Goal: Task Accomplishment & Management: Complete application form

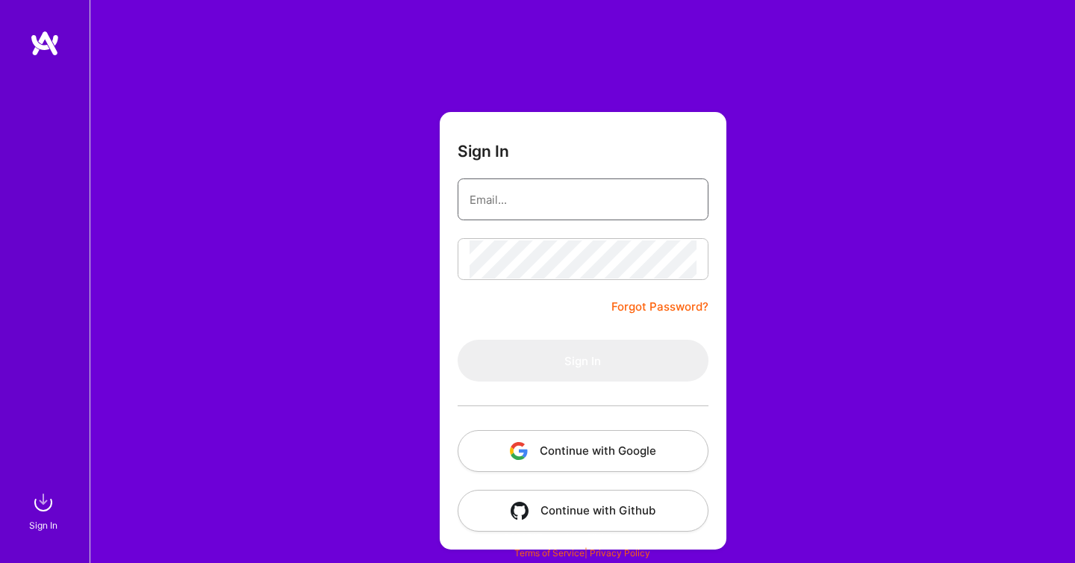
click at [499, 202] on input "email" at bounding box center [583, 200] width 227 height 38
type input "[EMAIL_ADDRESS][DOMAIN_NAME]"
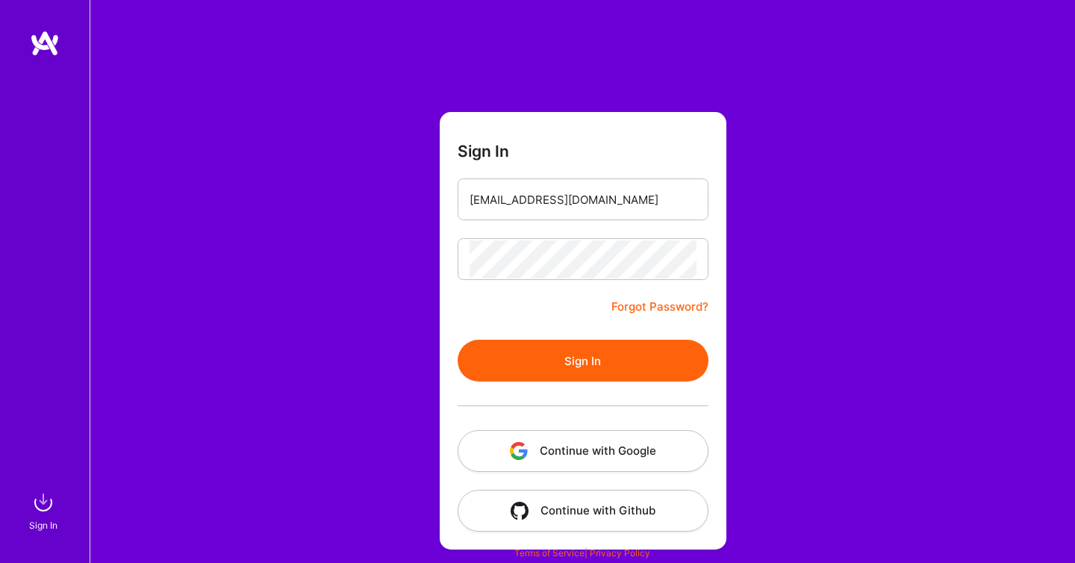
click at [558, 357] on button "Sign In" at bounding box center [583, 361] width 251 height 42
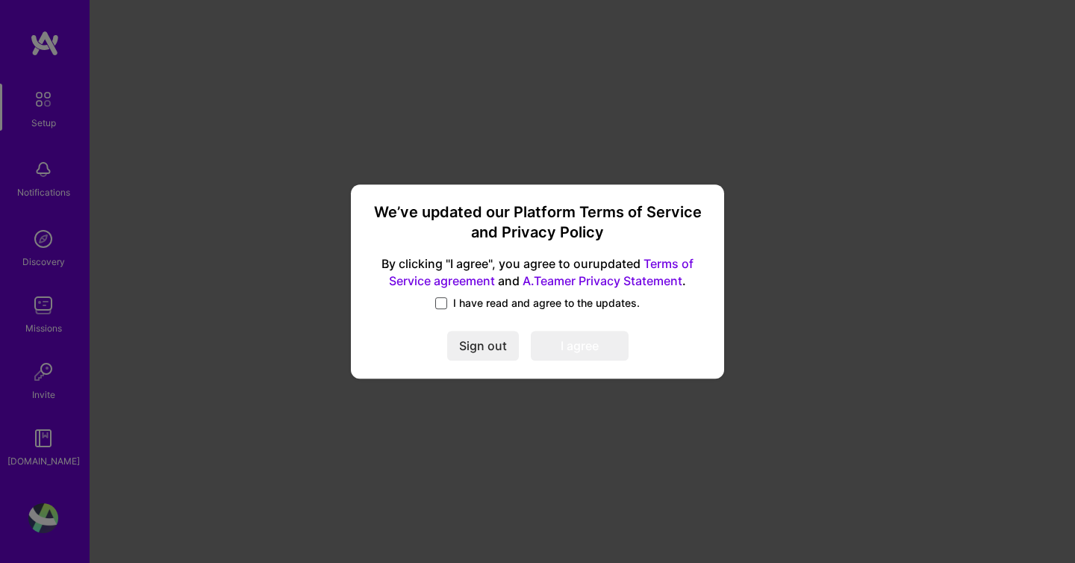
click at [440, 299] on span at bounding box center [441, 303] width 12 height 12
click at [0, 0] on input "I have read and agree to the updates." at bounding box center [0, 0] width 0 height 0
click at [562, 342] on button "I agree" at bounding box center [580, 346] width 98 height 30
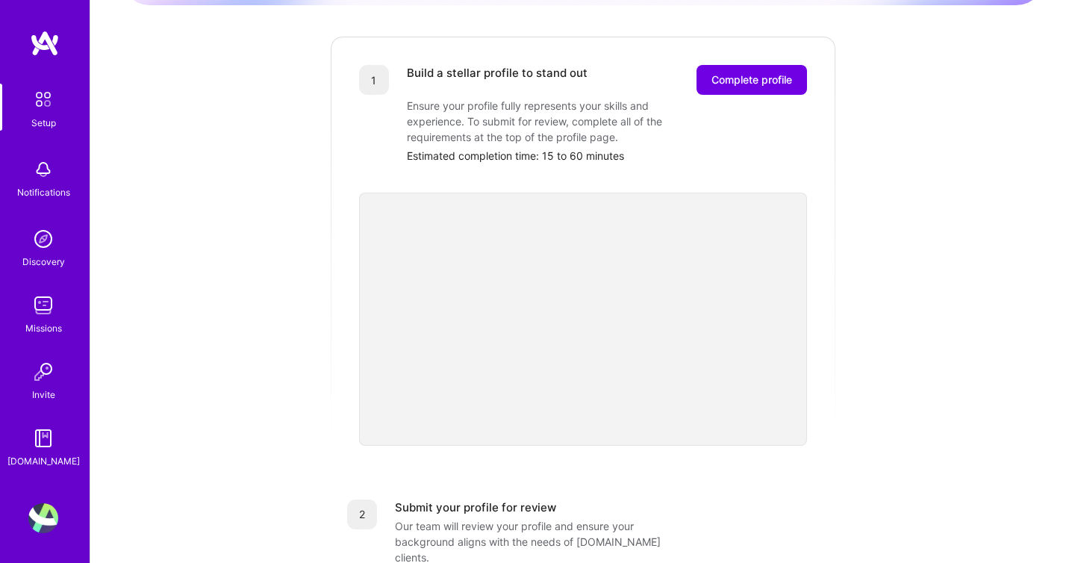
scroll to position [186, 0]
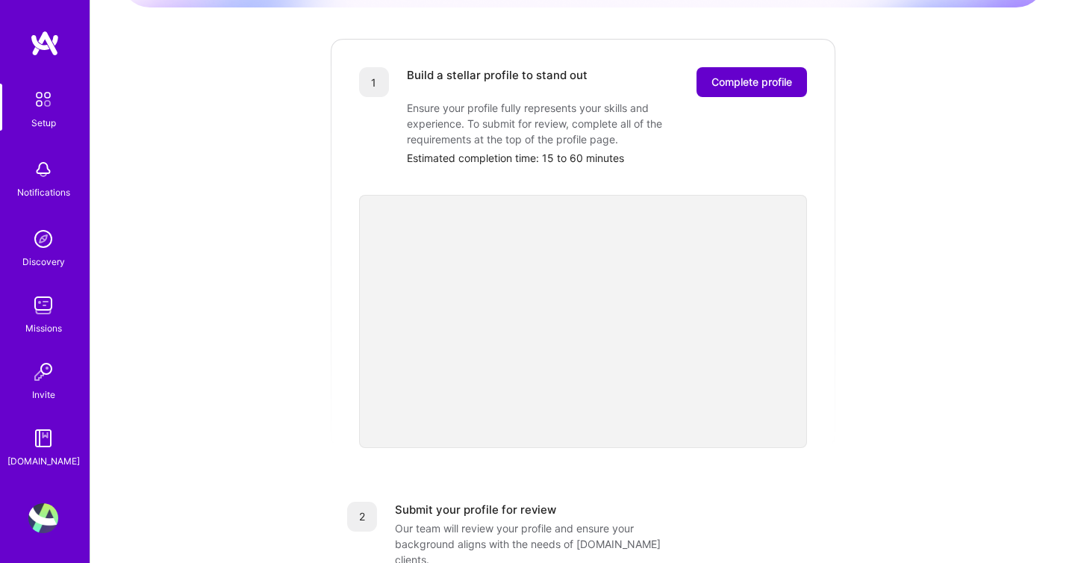
click at [764, 75] on span "Complete profile" at bounding box center [751, 82] width 81 height 15
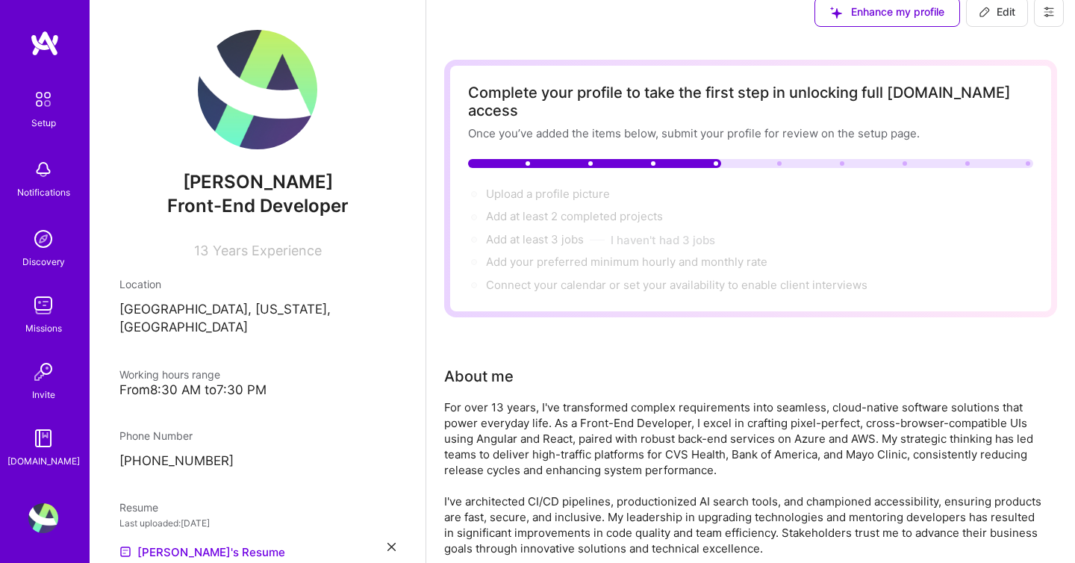
scroll to position [25, 0]
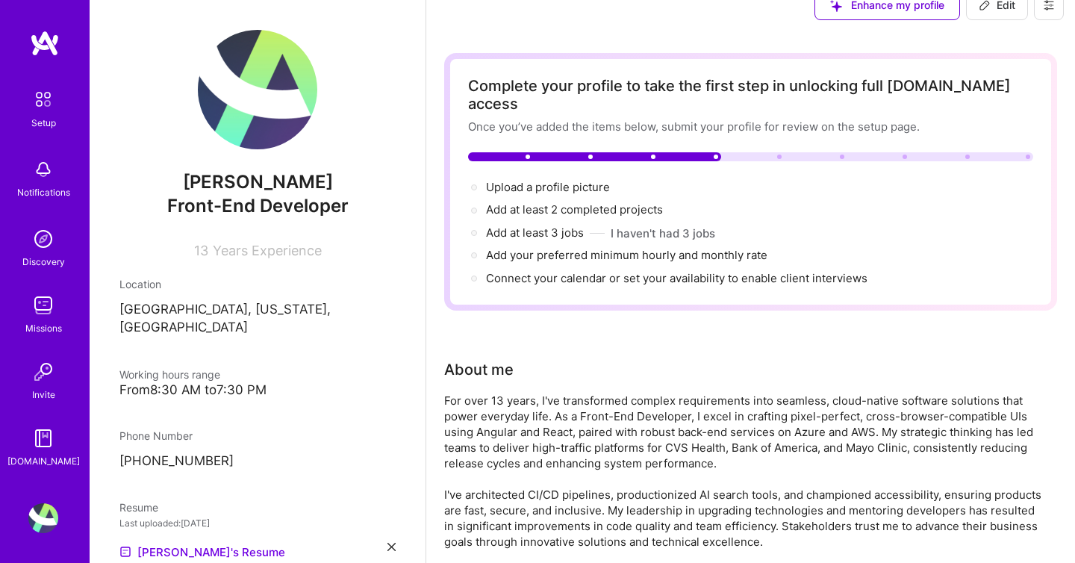
click at [717, 155] on div at bounding box center [716, 157] width 4 height 4
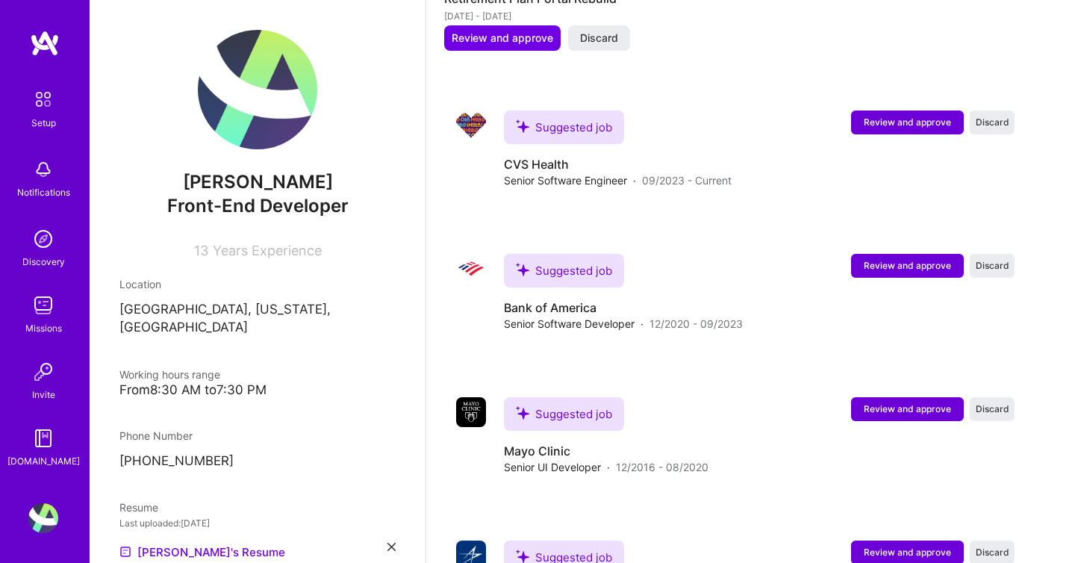
scroll to position [1821, 0]
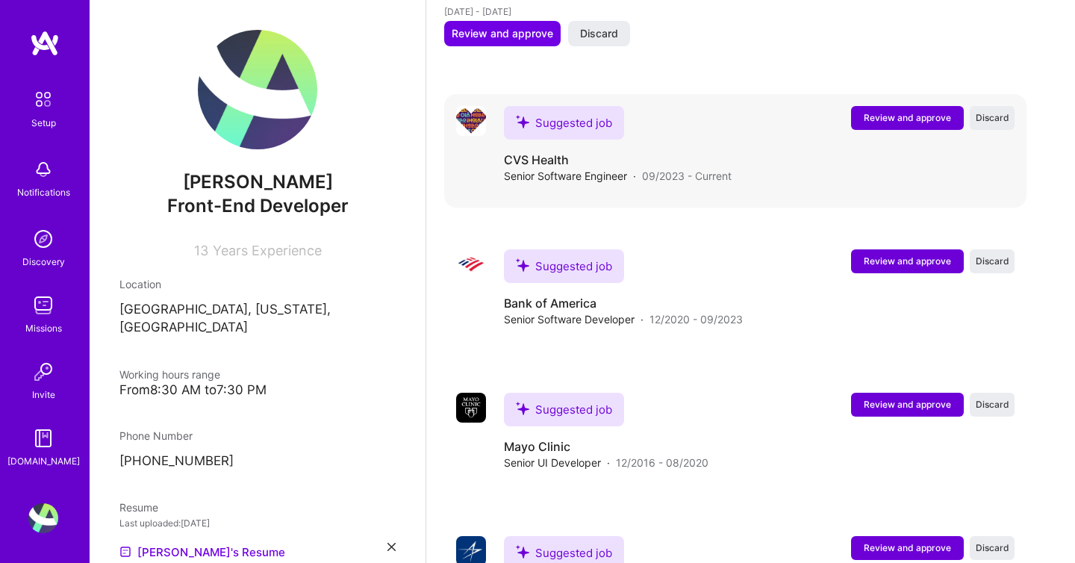
click at [909, 111] on span "Review and approve" at bounding box center [907, 117] width 87 height 13
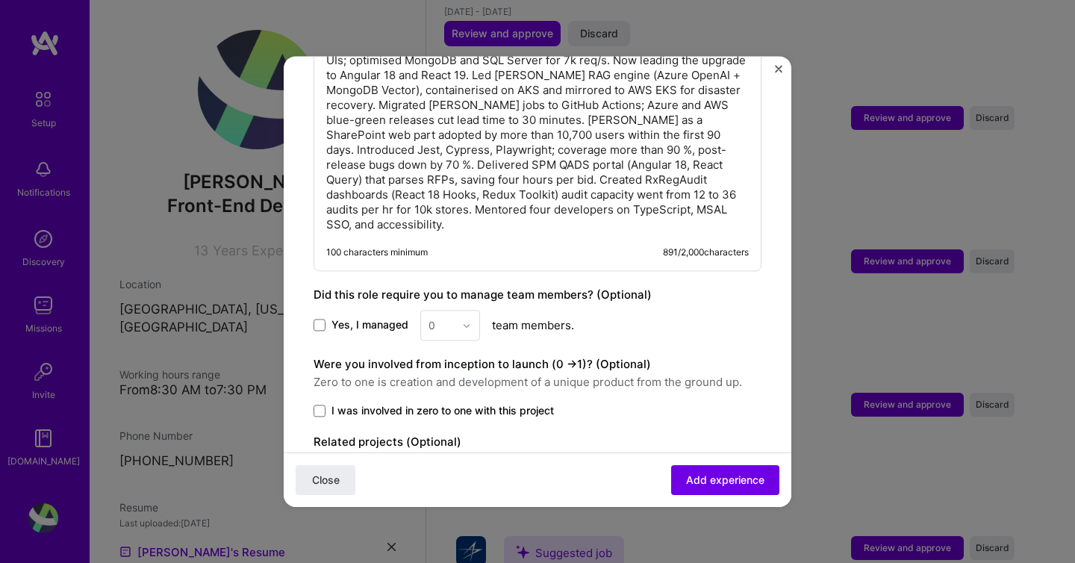
scroll to position [1106, 0]
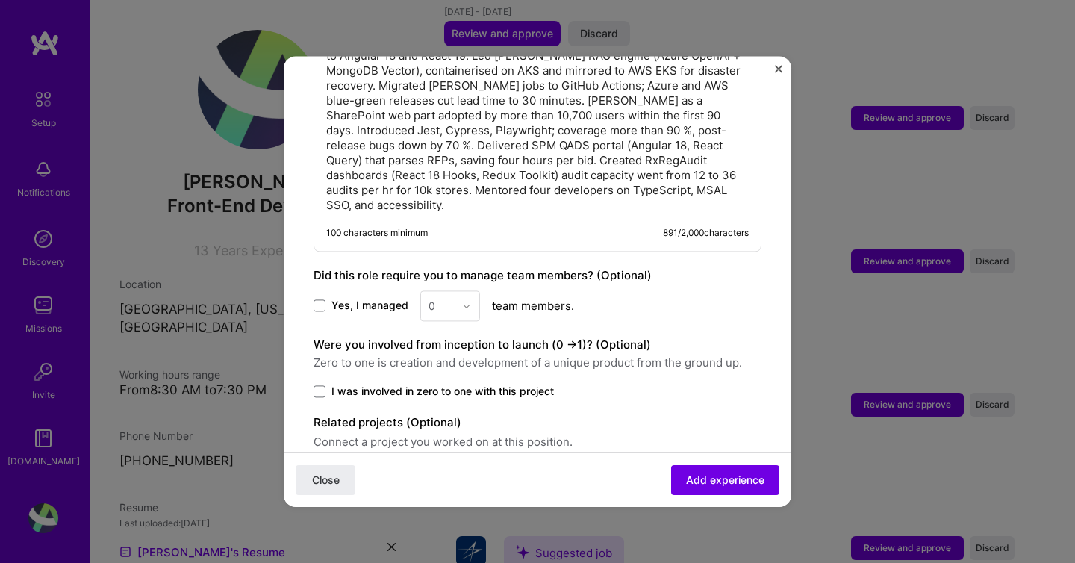
click at [326, 384] on label "I was involved in zero to one with this project" at bounding box center [538, 391] width 448 height 15
click at [0, 0] on input "I was involved in zero to one with this project" at bounding box center [0, 0] width 0 height 0
click at [460, 290] on div "0" at bounding box center [450, 305] width 60 height 31
click at [320, 300] on span at bounding box center [320, 306] width 12 height 12
click at [0, 0] on input "Yes, I managed" at bounding box center [0, 0] width 0 height 0
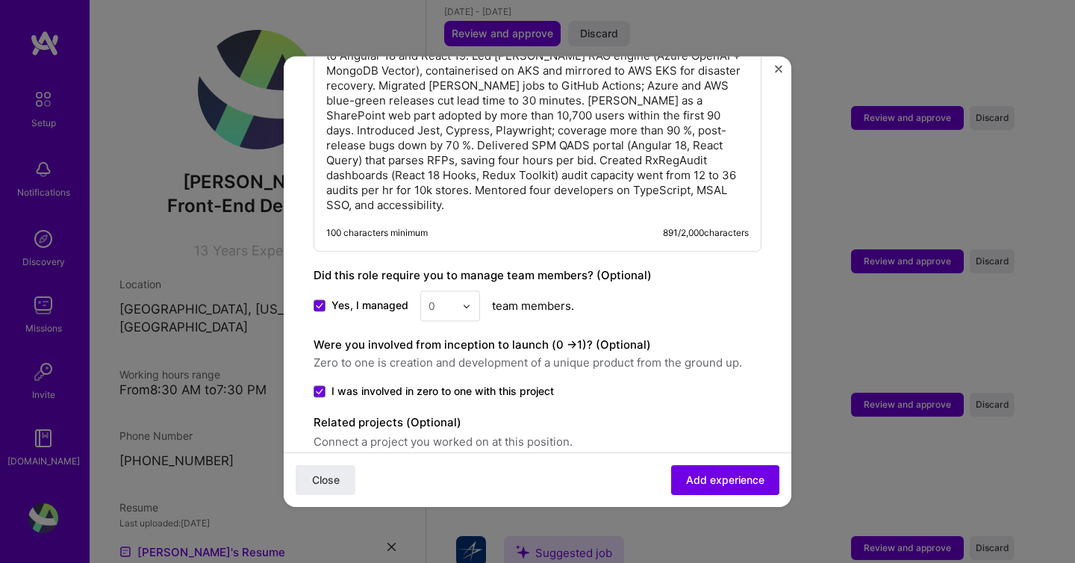
click at [450, 291] on div "0" at bounding box center [441, 305] width 41 height 29
click at [446, 452] on div "6" at bounding box center [450, 466] width 51 height 28
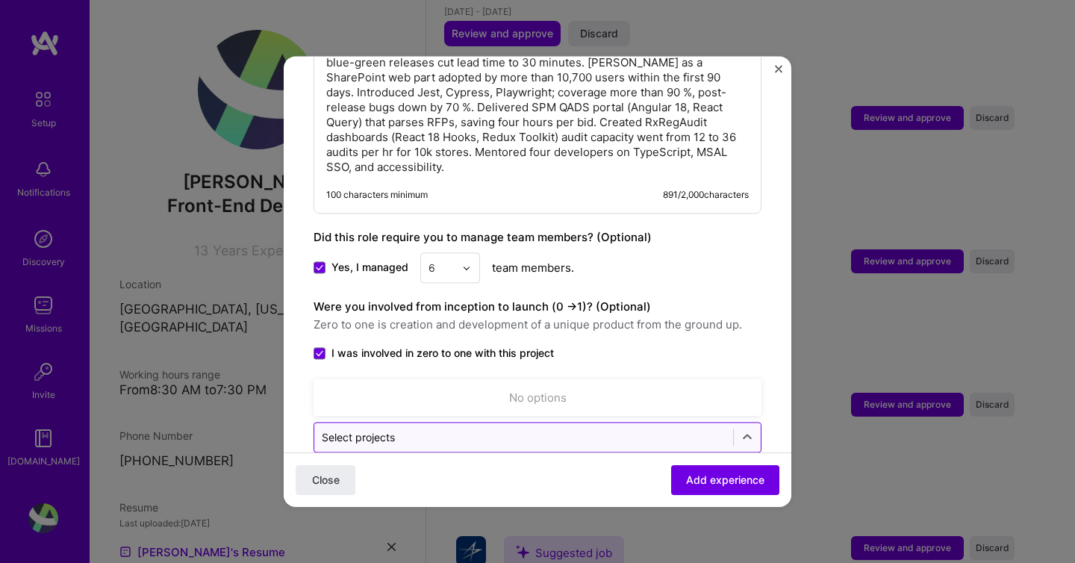
click at [480, 423] on div "Select projects" at bounding box center [523, 437] width 419 height 29
click at [631, 316] on span "Zero to one is creation and development of a unique product from the ground up." at bounding box center [538, 325] width 448 height 18
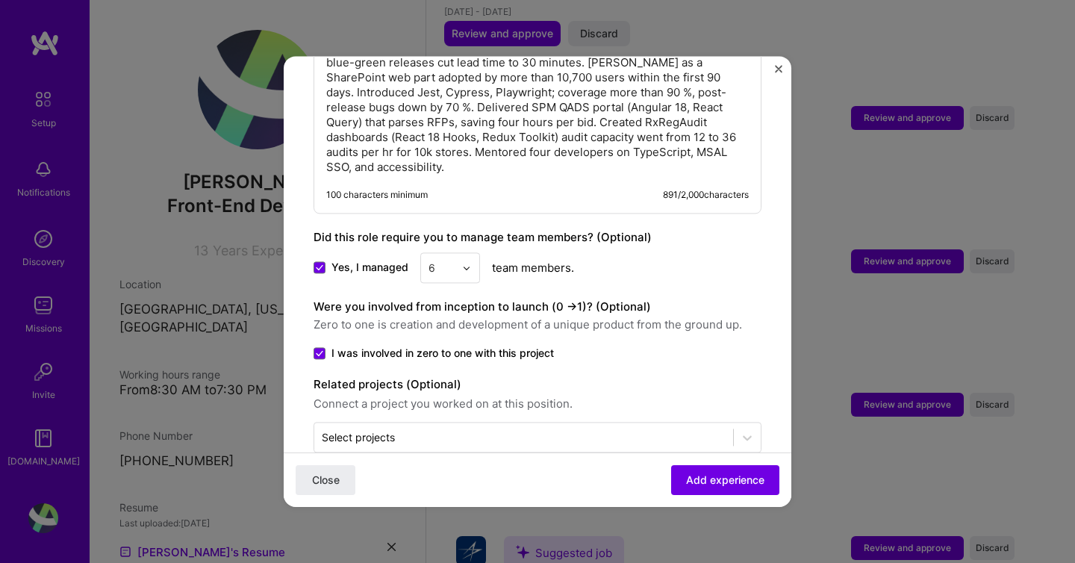
click at [780, 69] on img "Close" at bounding box center [778, 68] width 7 height 7
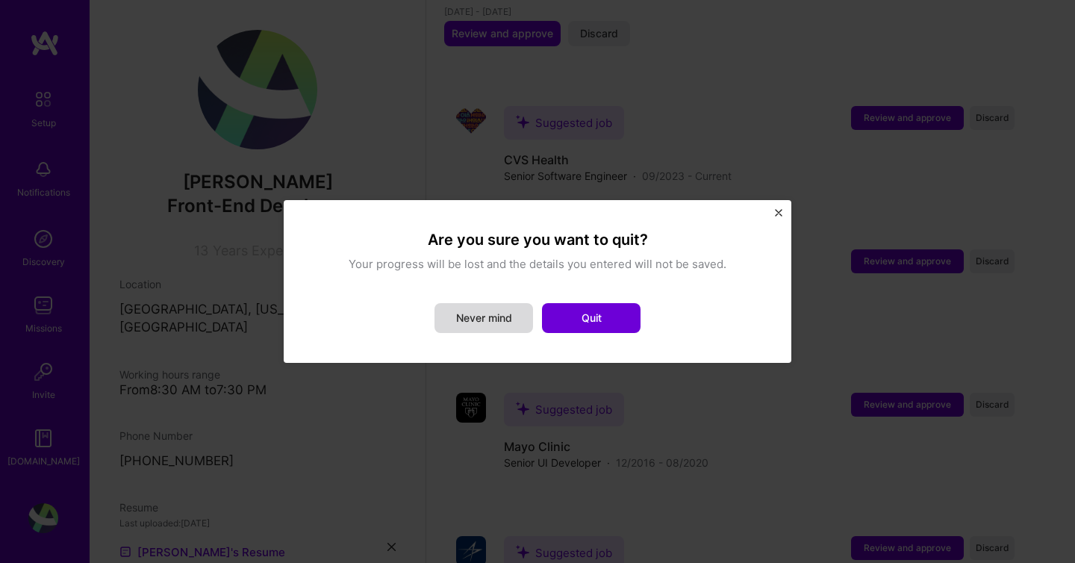
click at [485, 327] on button "Never mind" at bounding box center [483, 318] width 99 height 30
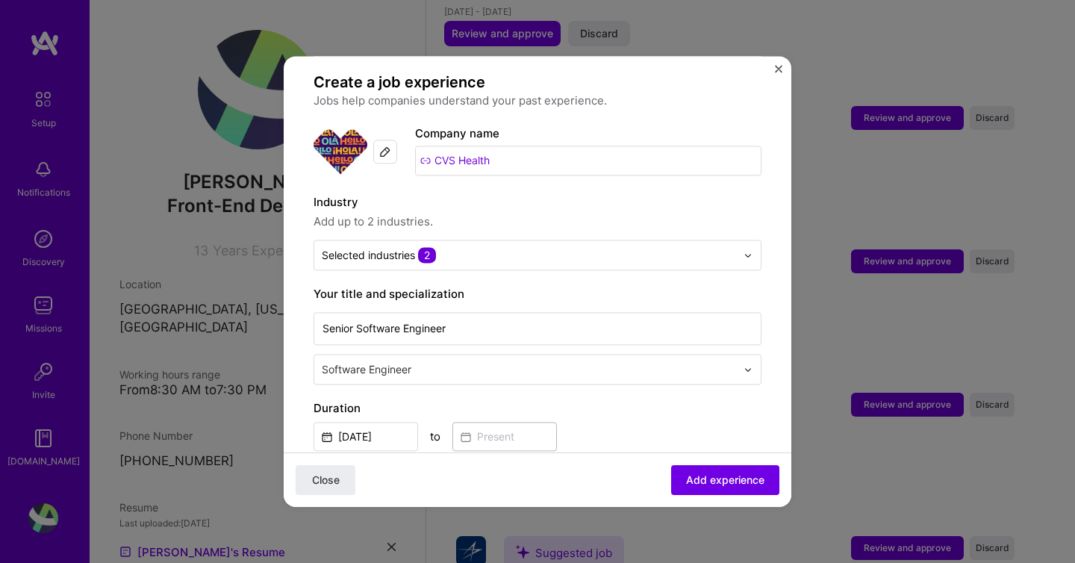
scroll to position [113, 0]
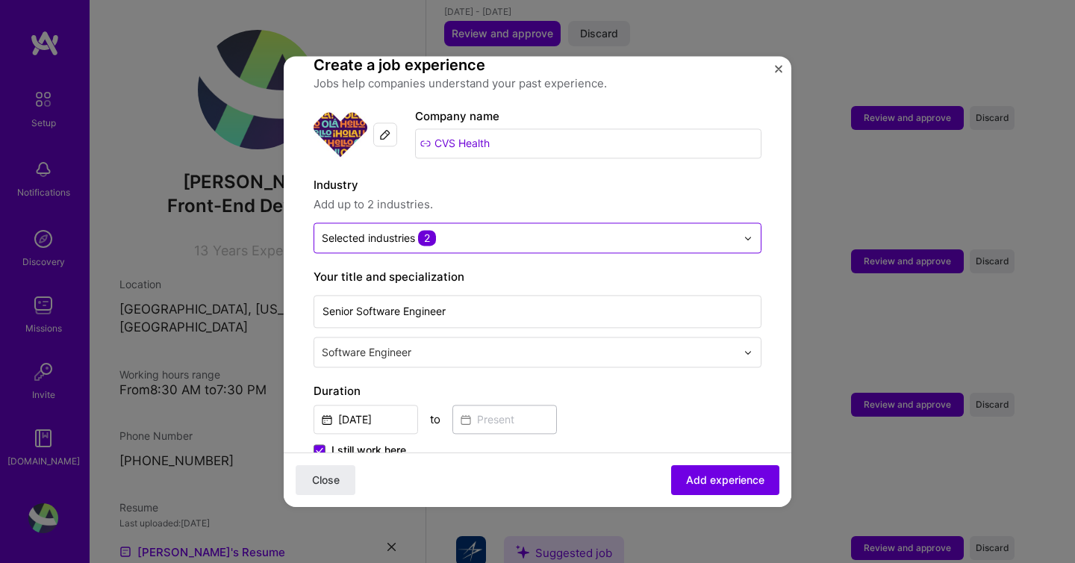
click at [667, 230] on input "text" at bounding box center [529, 238] width 414 height 16
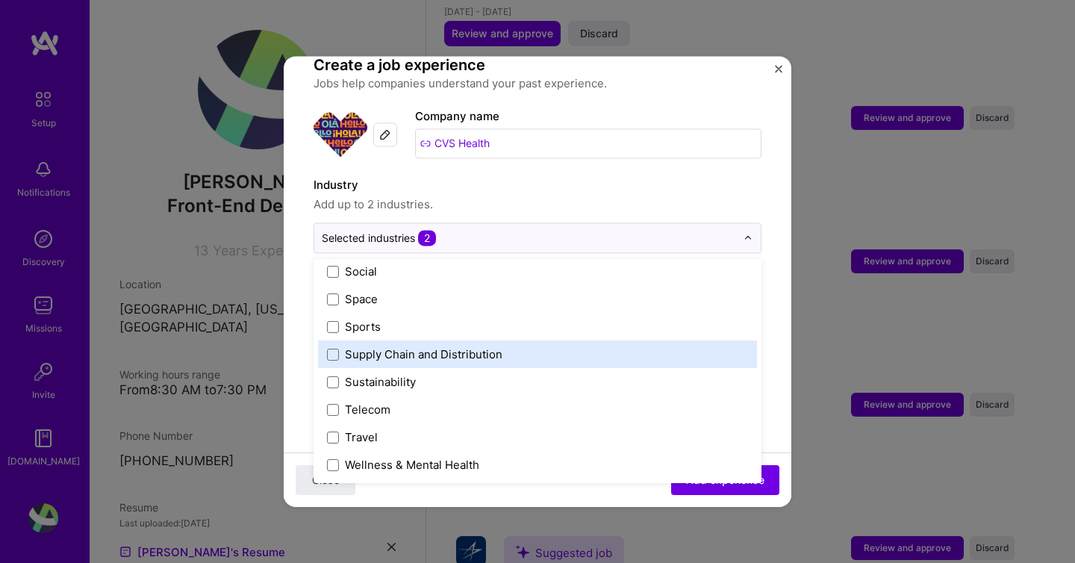
scroll to position [3091, 0]
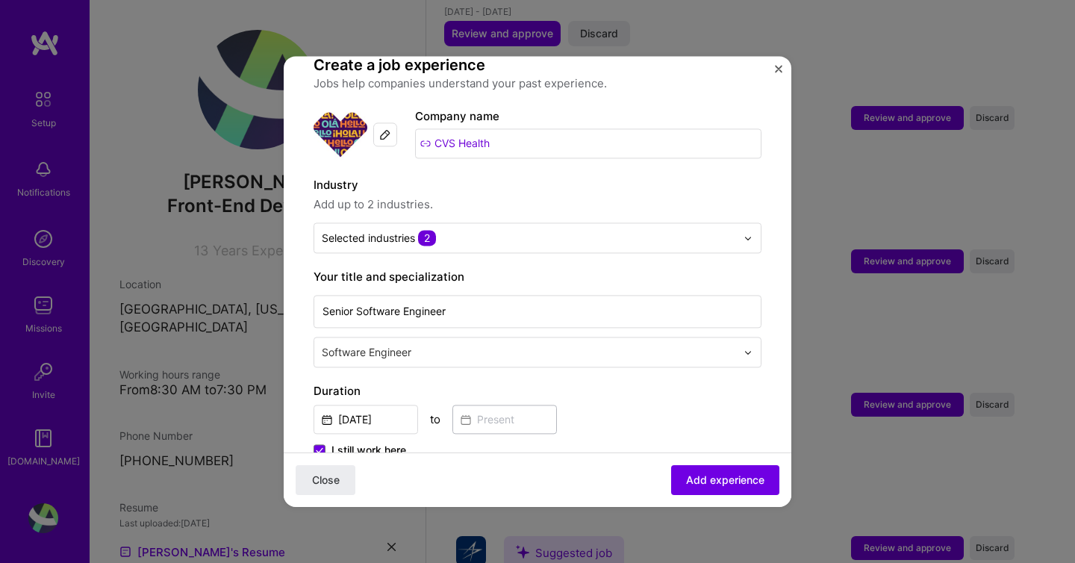
click at [776, 68] on img "Close" at bounding box center [778, 68] width 7 height 7
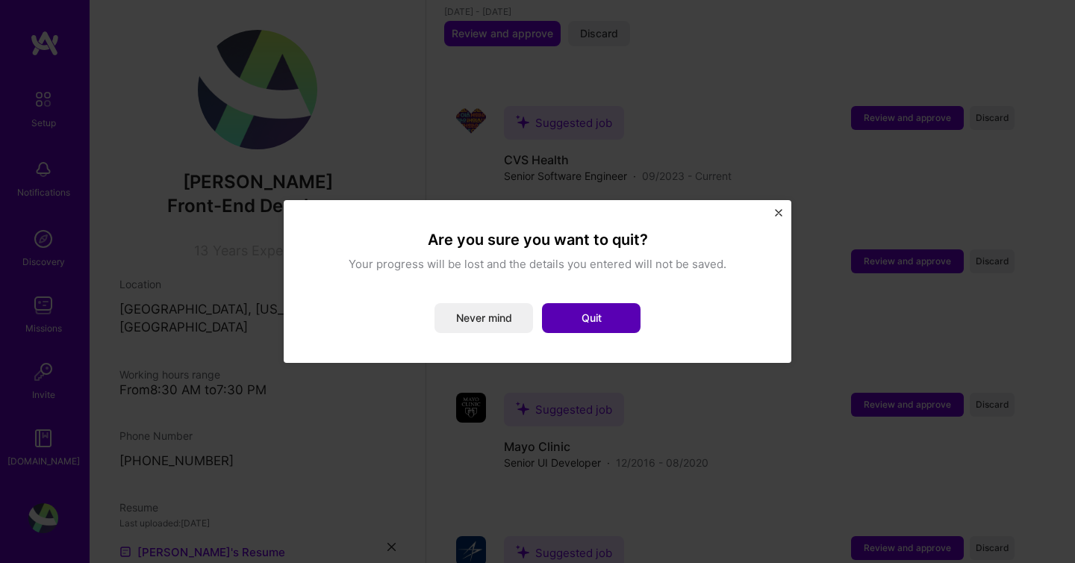
click at [625, 309] on button "Quit" at bounding box center [591, 318] width 99 height 30
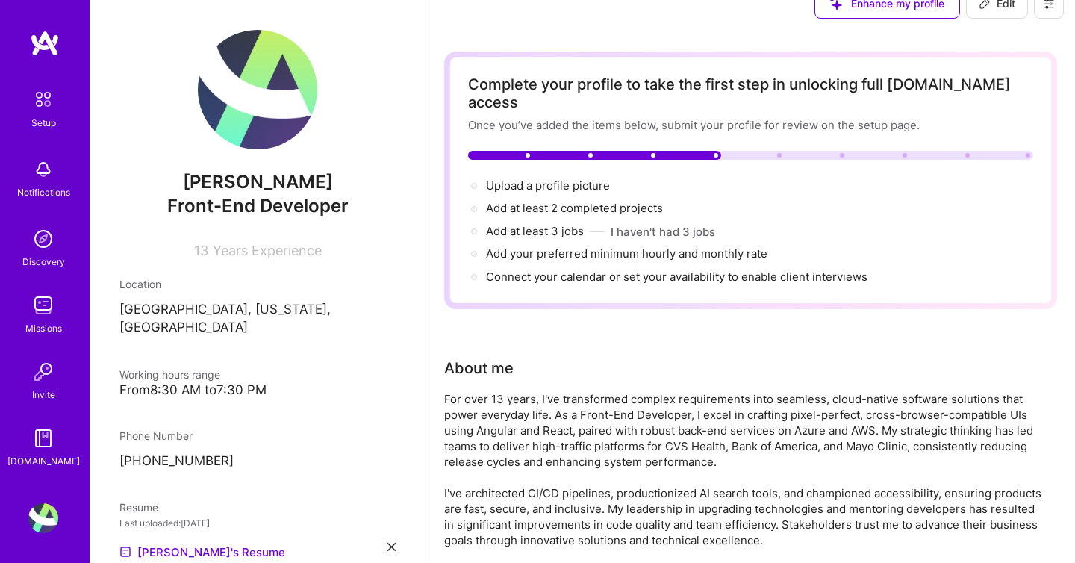
scroll to position [0, 0]
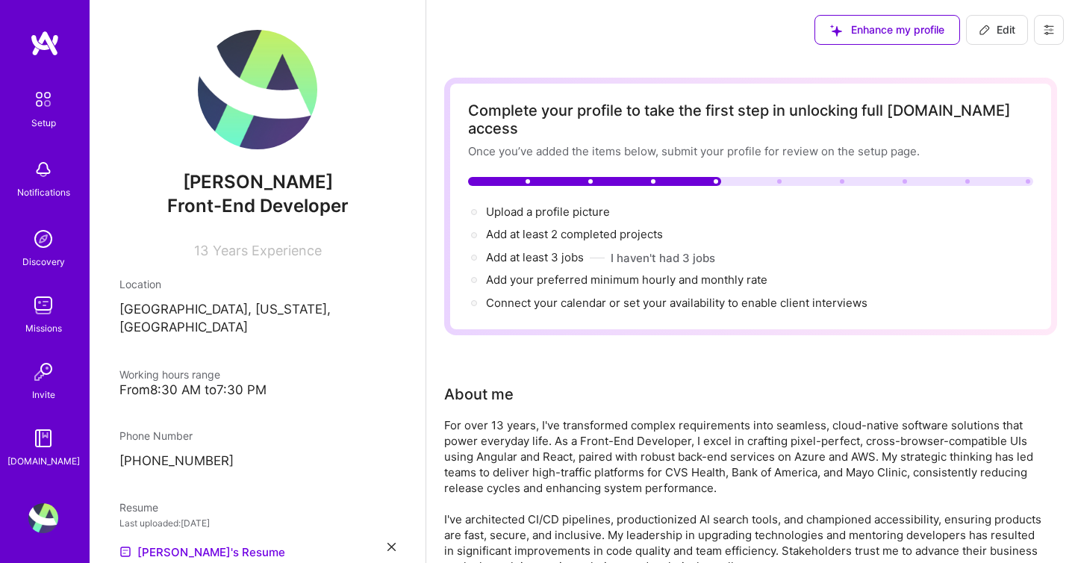
click at [47, 96] on img at bounding box center [43, 99] width 31 height 31
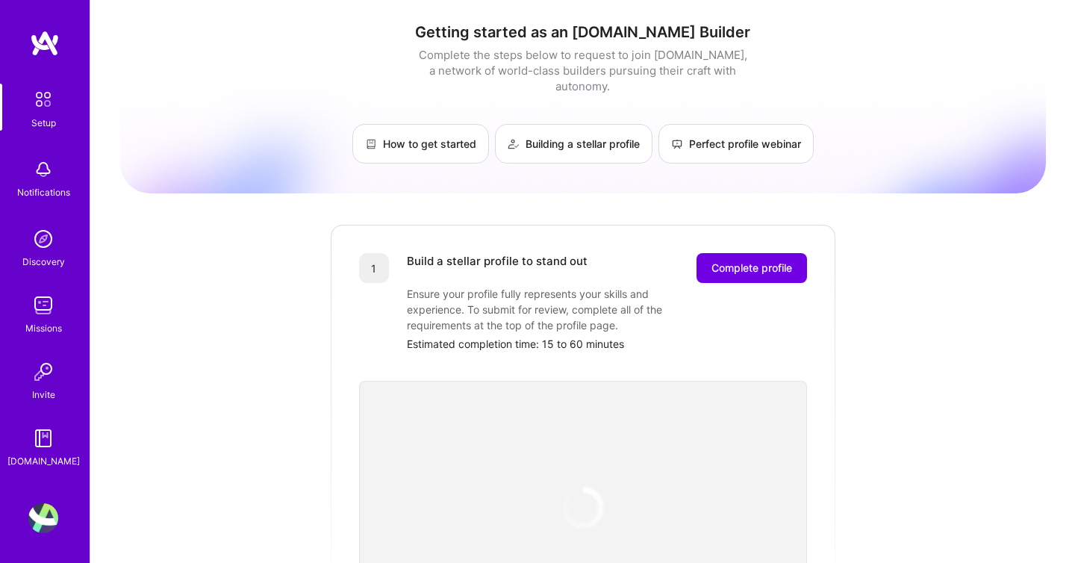
click at [758, 232] on div "1 Build a stellar profile to stand out Complete profile Ensure your profile ful…" at bounding box center [583, 428] width 508 height 411
click at [758, 261] on span "Complete profile" at bounding box center [751, 268] width 81 height 15
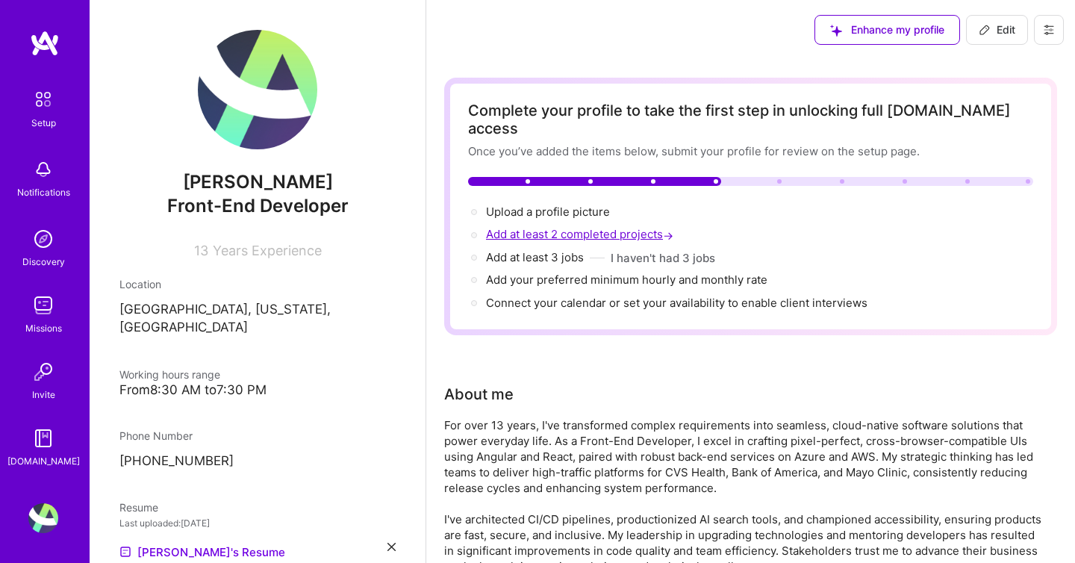
click at [562, 227] on span "Add at least 2 completed projects →" at bounding box center [581, 234] width 190 height 14
select select "US"
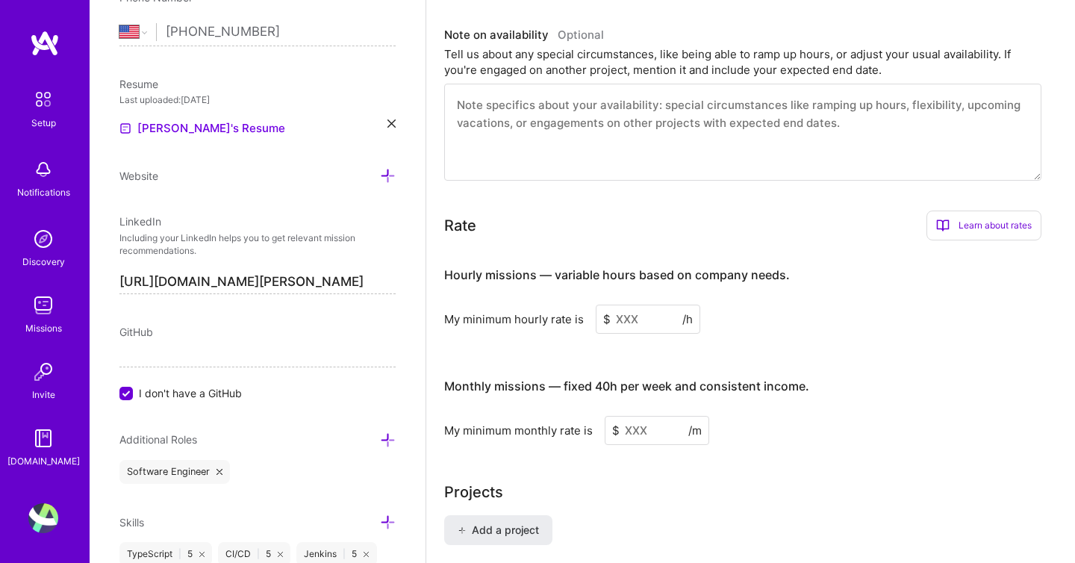
scroll to position [801, 0]
click at [643, 305] on input at bounding box center [648, 319] width 105 height 29
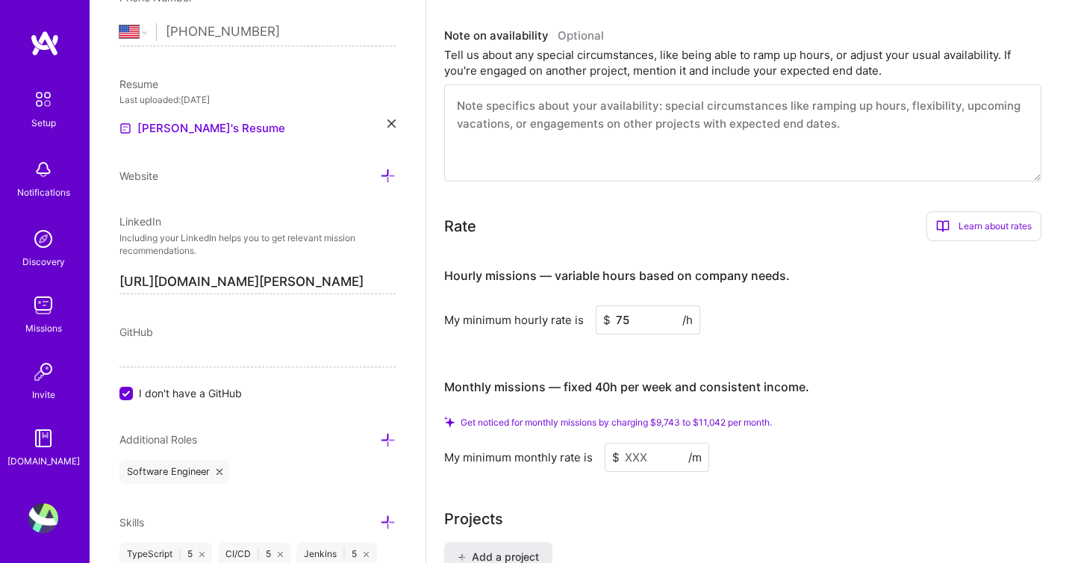
type input "75"
click at [655, 445] on input at bounding box center [657, 457] width 105 height 29
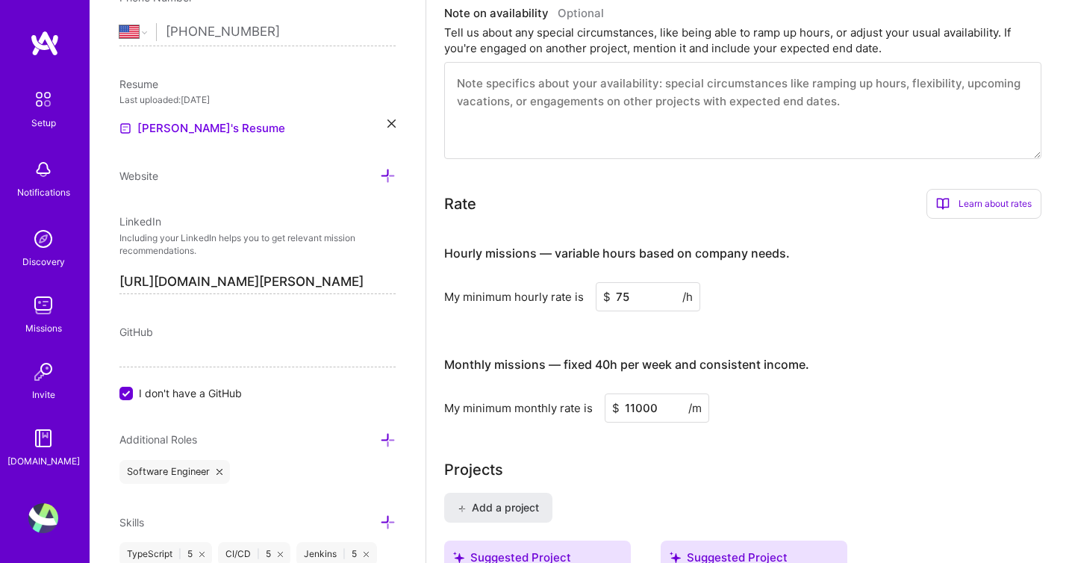
type input "11000"
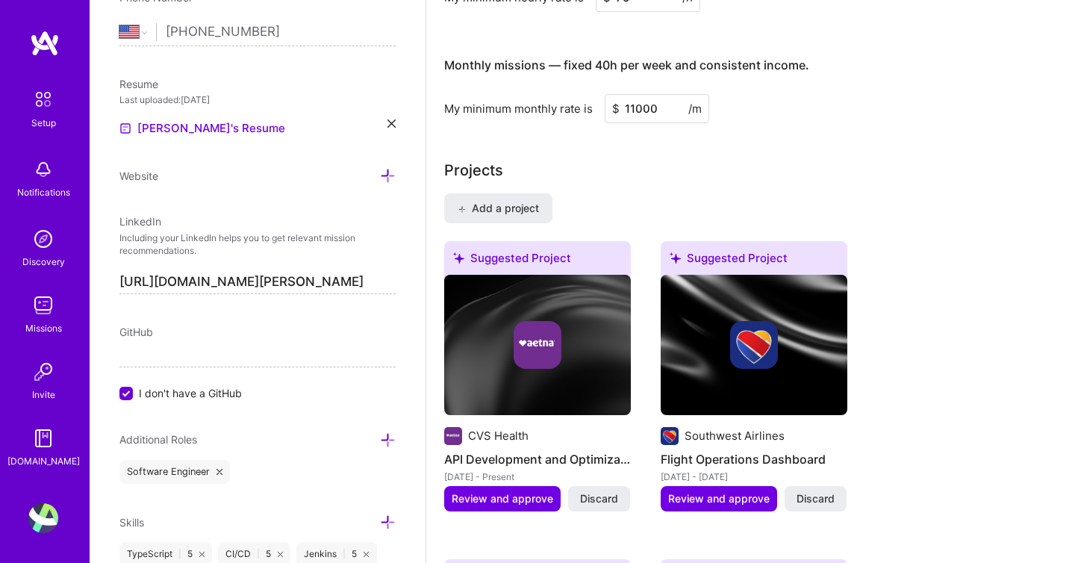
scroll to position [1103, 0]
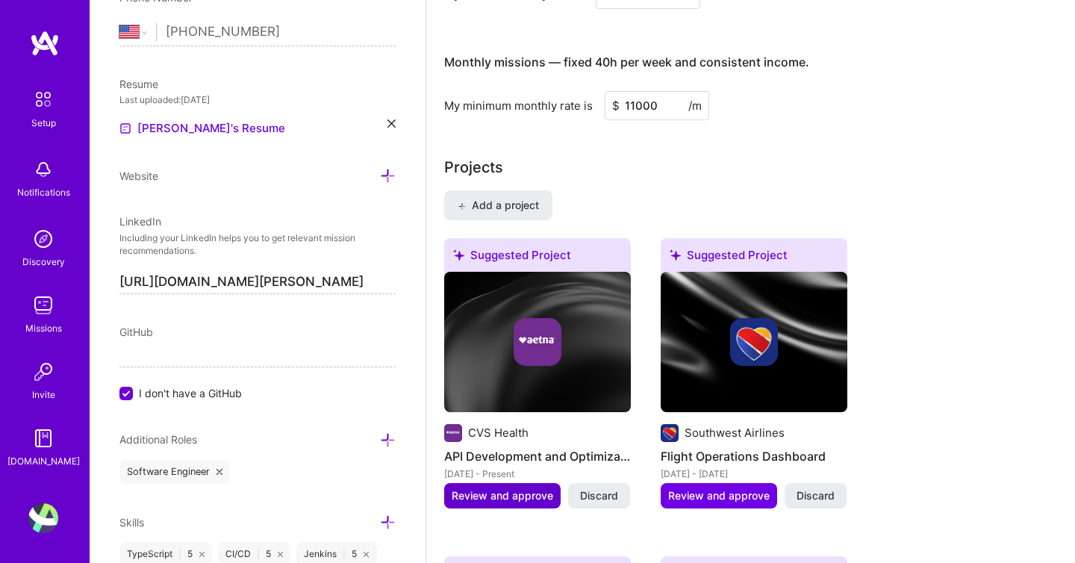
click at [525, 488] on span "Review and approve" at bounding box center [503, 495] width 102 height 15
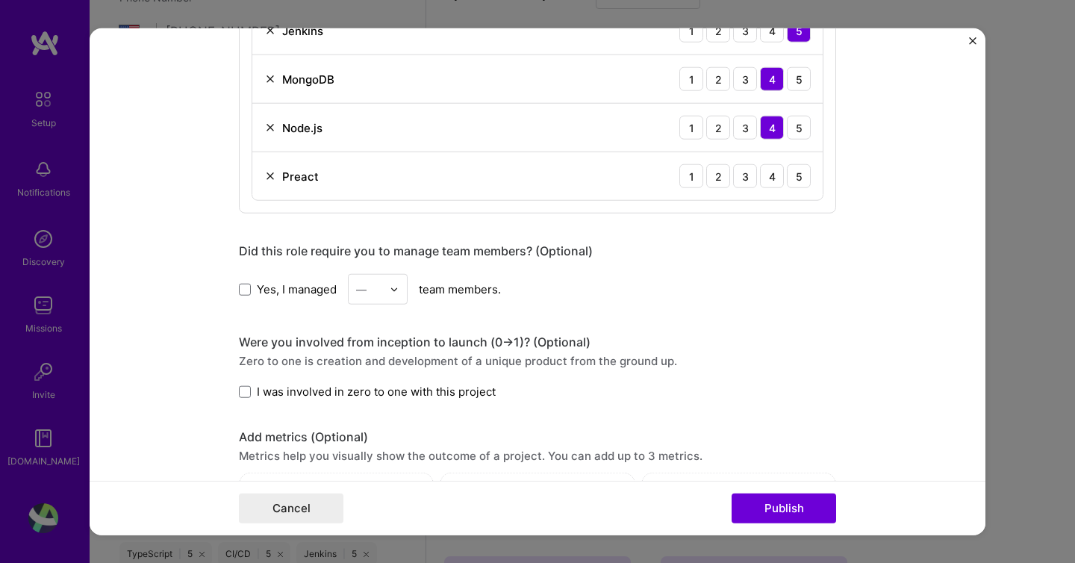
scroll to position [1616, 0]
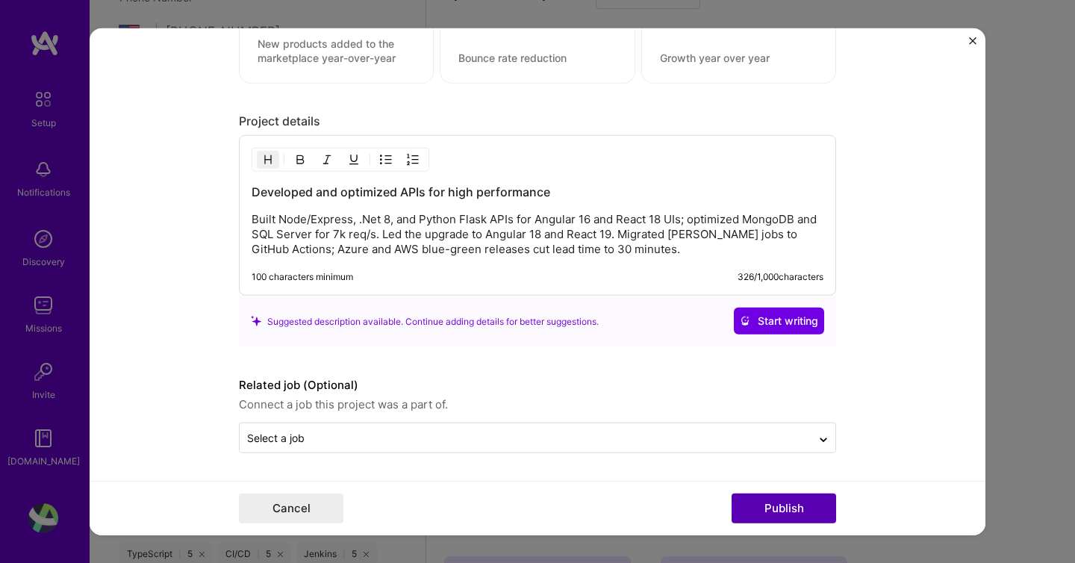
click at [775, 505] on button "Publish" at bounding box center [784, 508] width 105 height 30
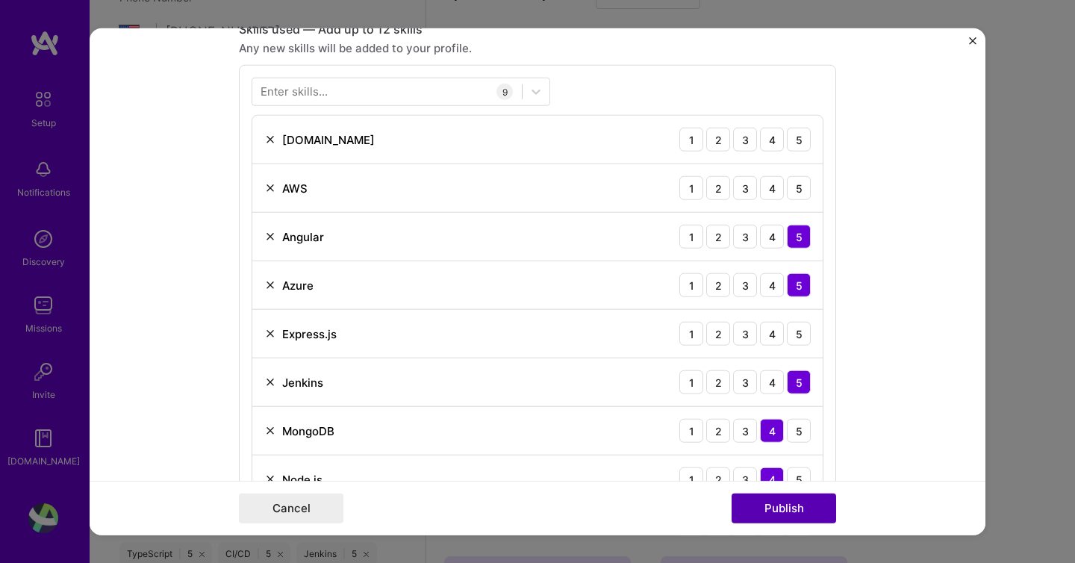
scroll to position [747, 0]
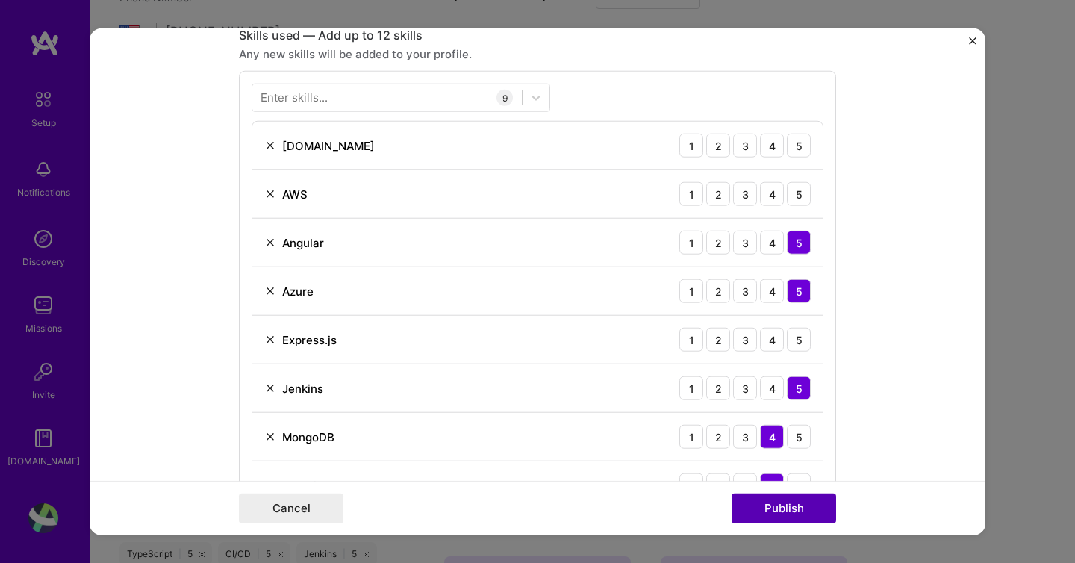
click at [776, 506] on button "Publish" at bounding box center [784, 508] width 105 height 30
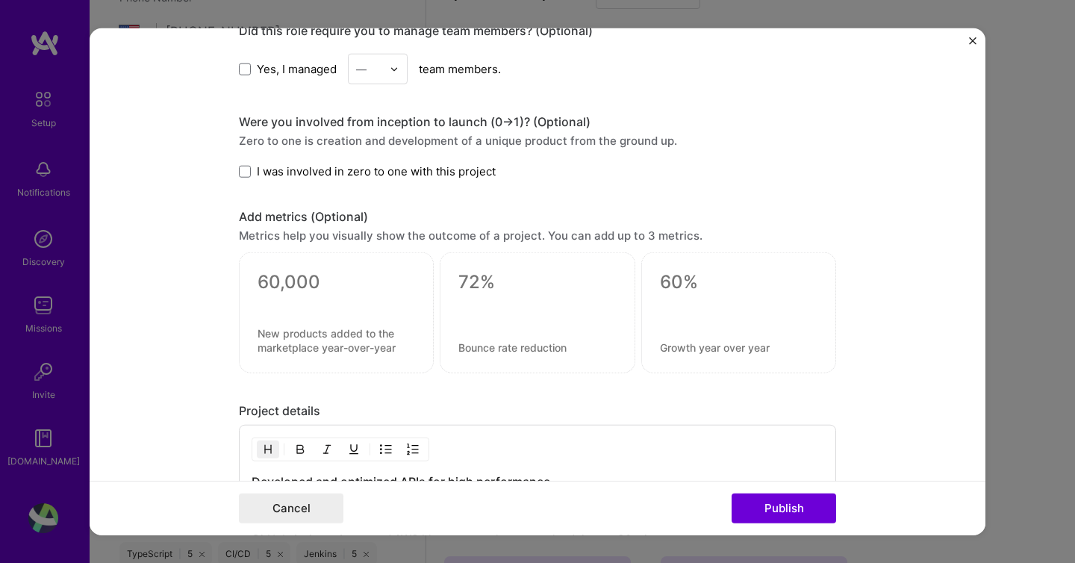
scroll to position [1635, 0]
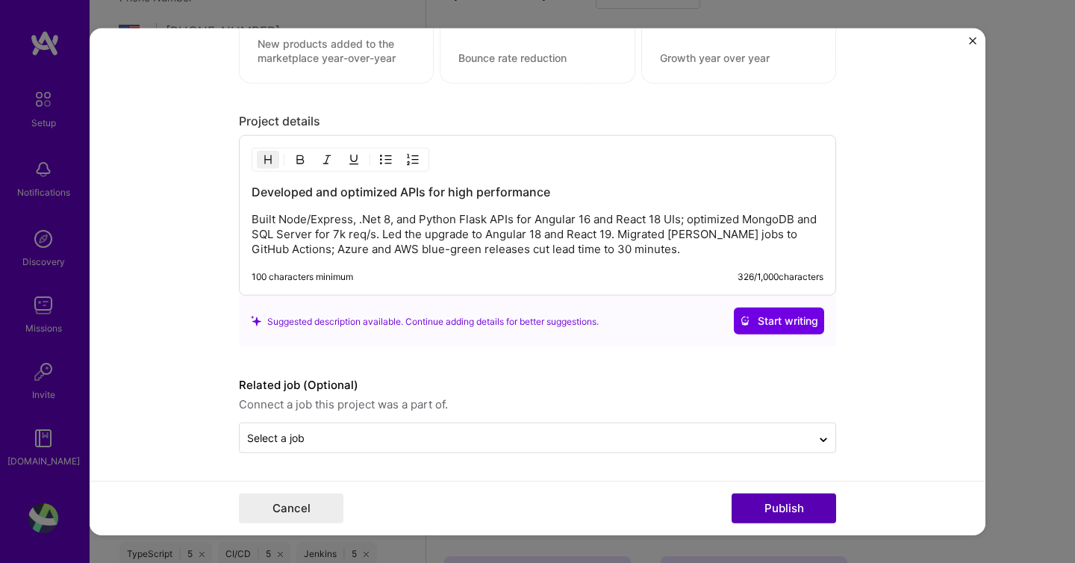
click at [740, 505] on button "Publish" at bounding box center [784, 508] width 105 height 30
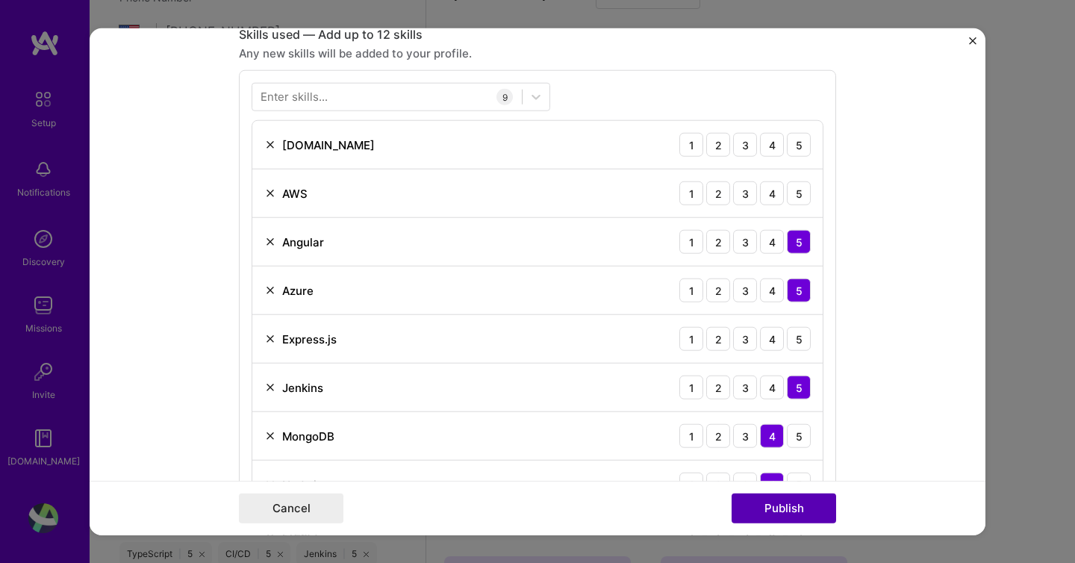
scroll to position [747, 0]
click at [767, 343] on div "4" at bounding box center [772, 340] width 24 height 24
click at [793, 498] on button "Publish" at bounding box center [784, 508] width 105 height 30
click at [770, 193] on div "4" at bounding box center [772, 194] width 24 height 24
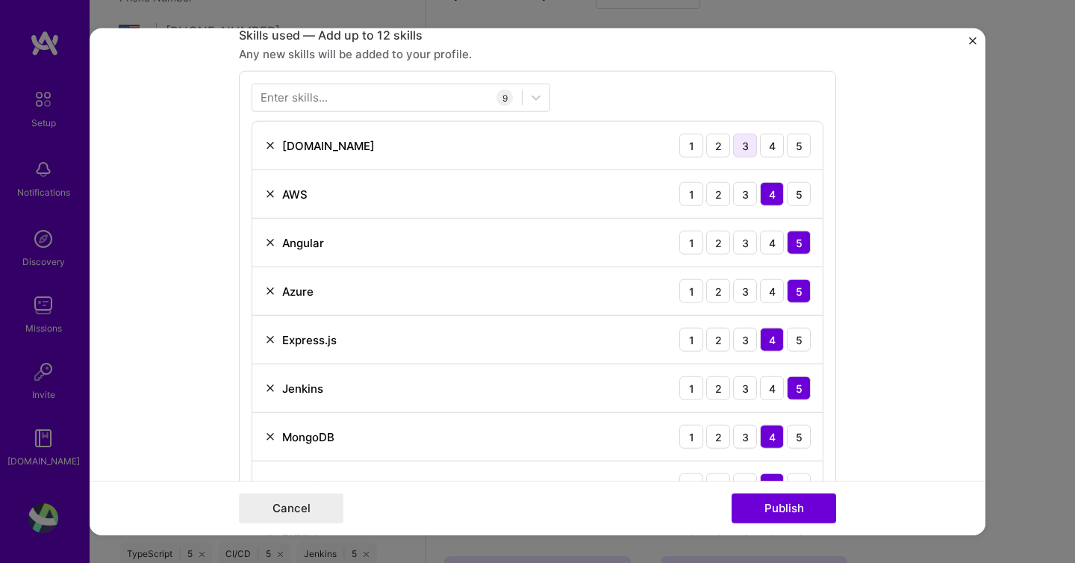
click at [744, 143] on div "3" at bounding box center [745, 146] width 24 height 24
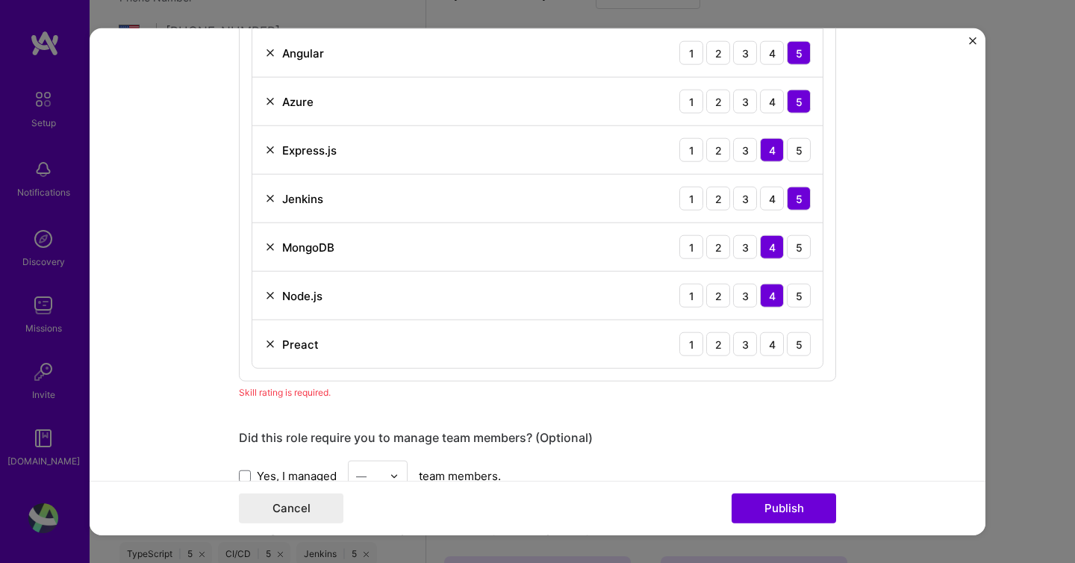
scroll to position [941, 0]
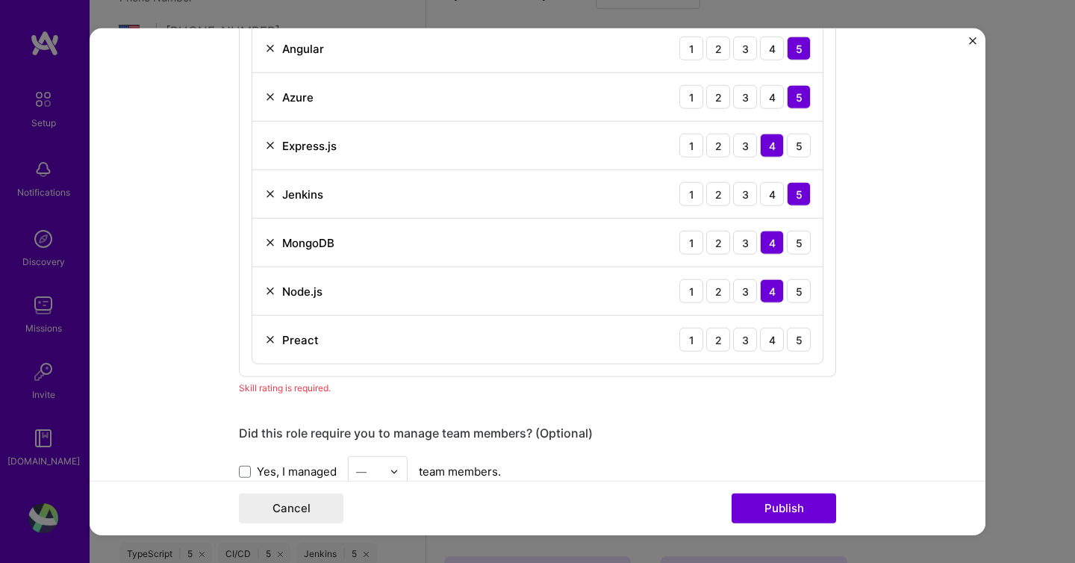
click at [271, 340] on img at bounding box center [270, 340] width 12 height 12
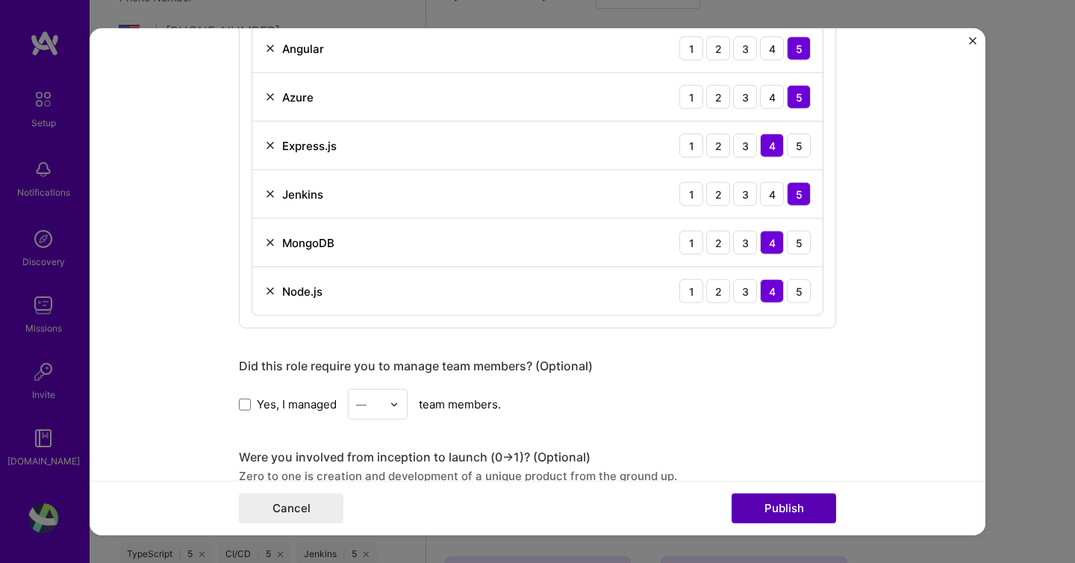
click at [791, 515] on button "Publish" at bounding box center [784, 508] width 105 height 30
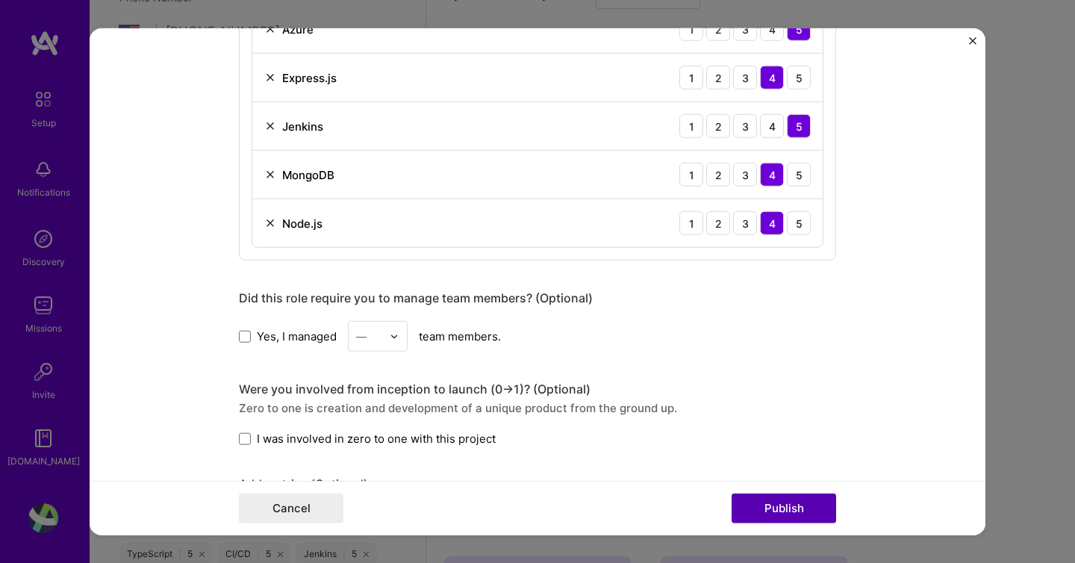
scroll to position [873, 0]
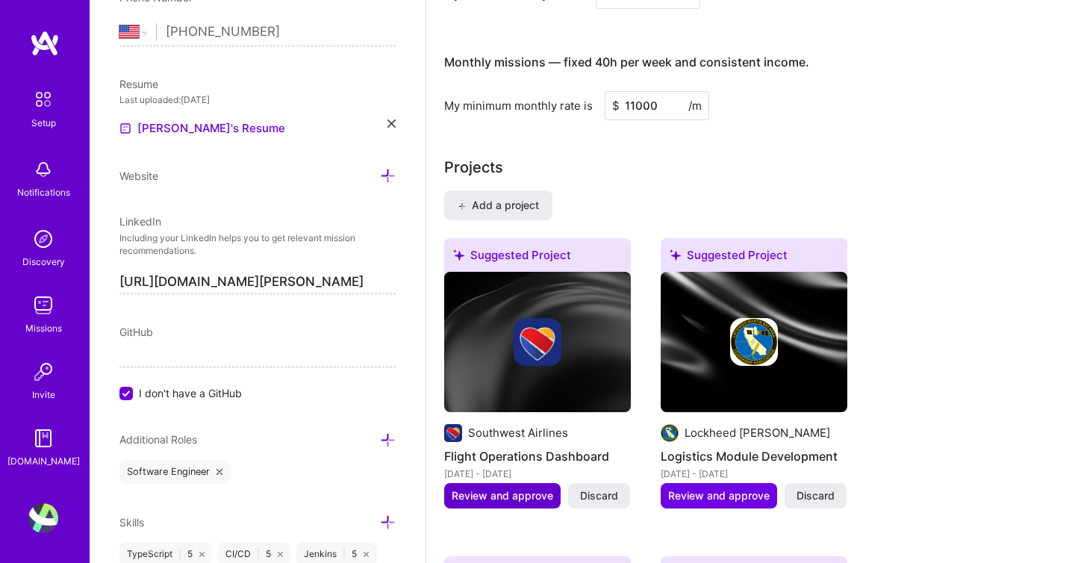
click at [539, 488] on span "Review and approve" at bounding box center [503, 495] width 102 height 15
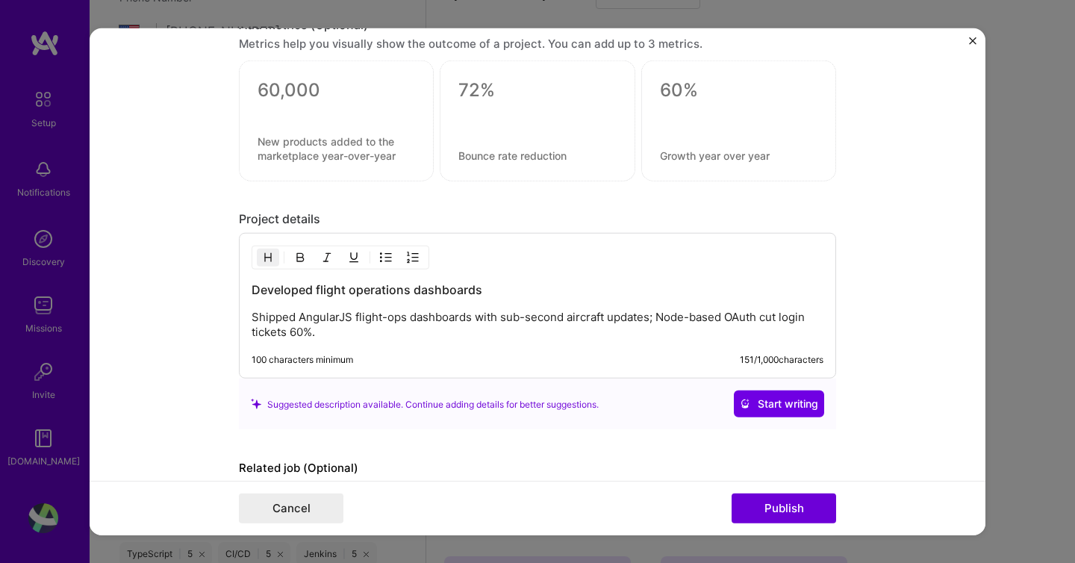
scroll to position [1130, 0]
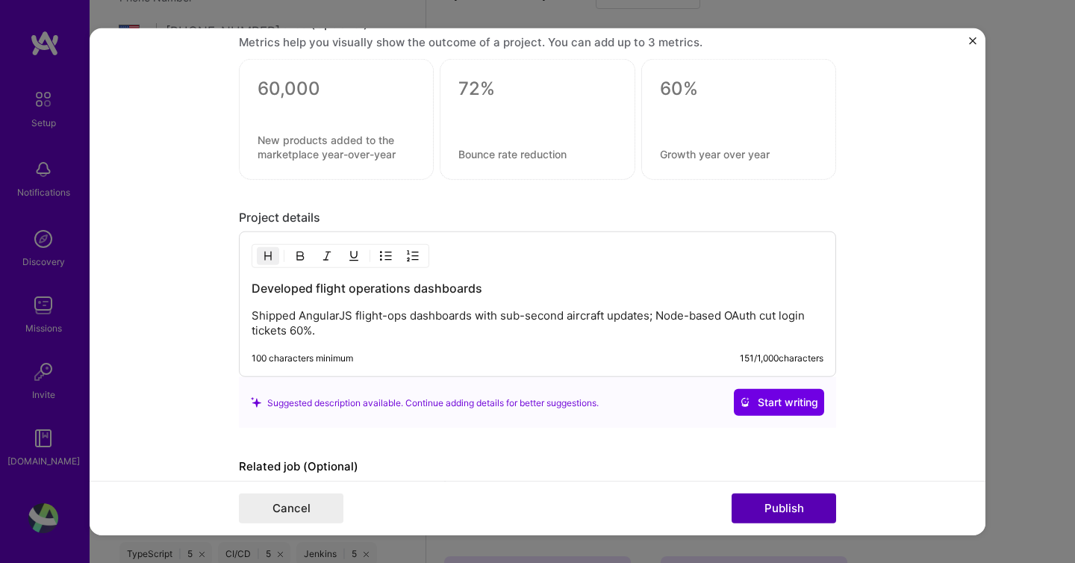
click at [776, 505] on button "Publish" at bounding box center [784, 508] width 105 height 30
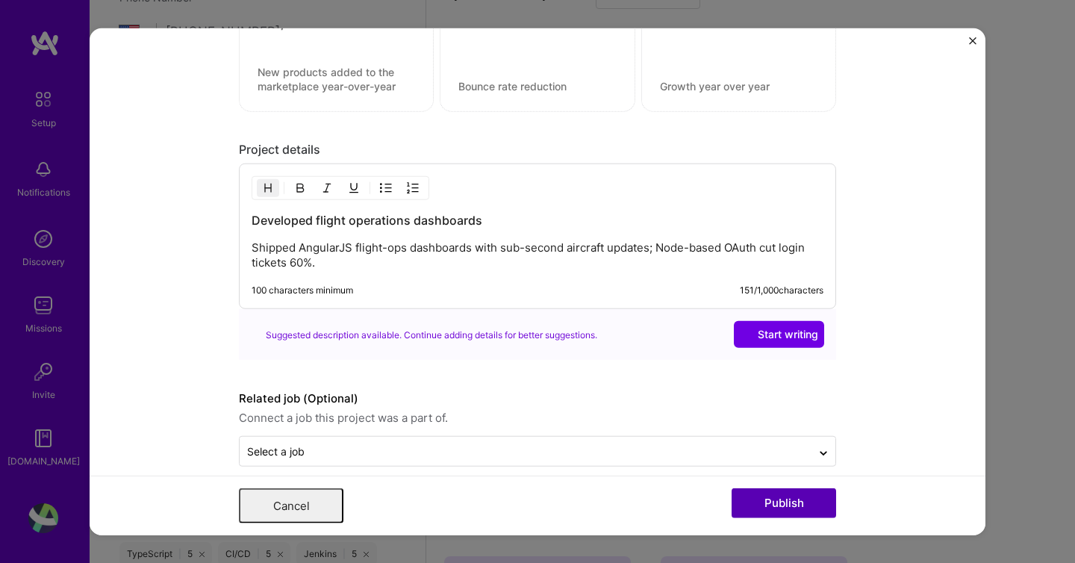
scroll to position [0, 0]
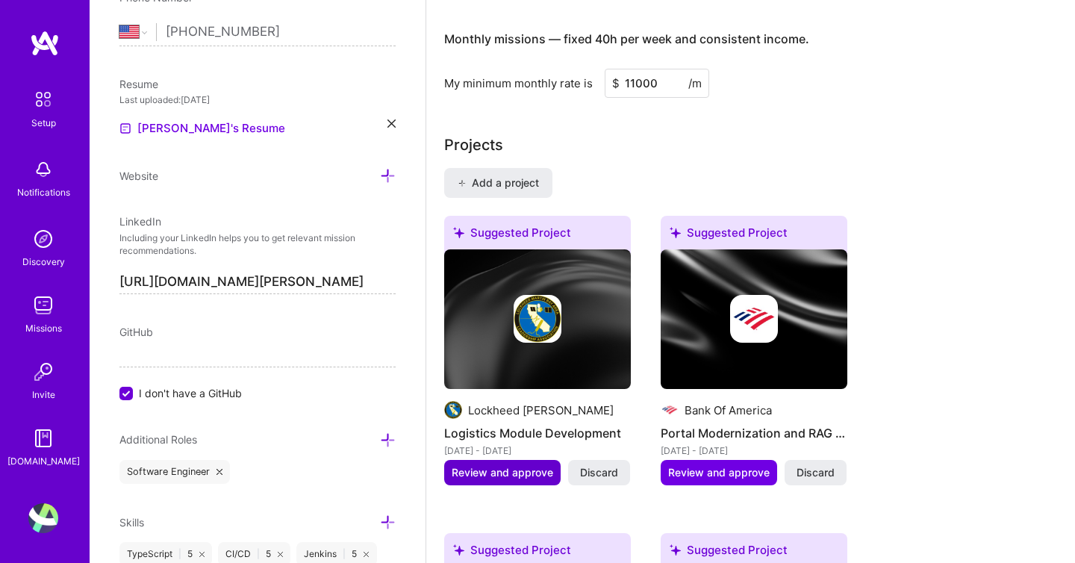
click at [517, 465] on span "Review and approve" at bounding box center [503, 472] width 102 height 15
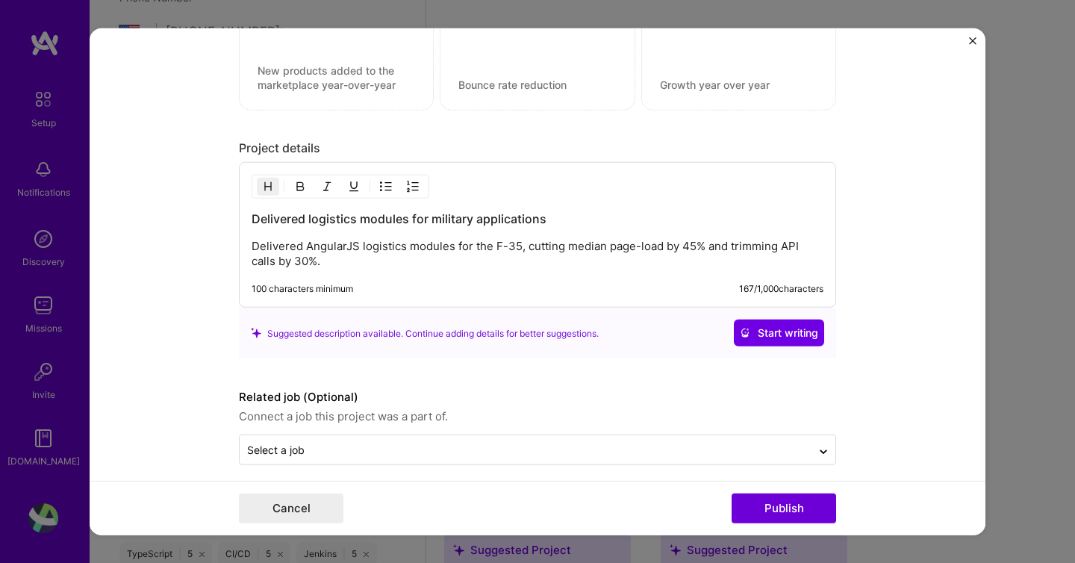
scroll to position [1155, 0]
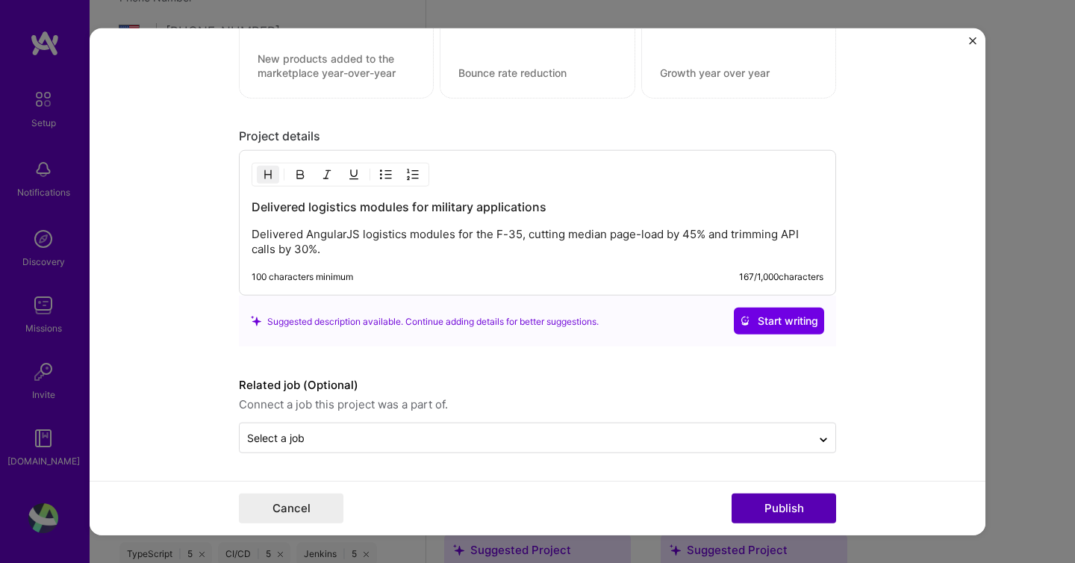
click at [754, 502] on button "Publish" at bounding box center [784, 508] width 105 height 30
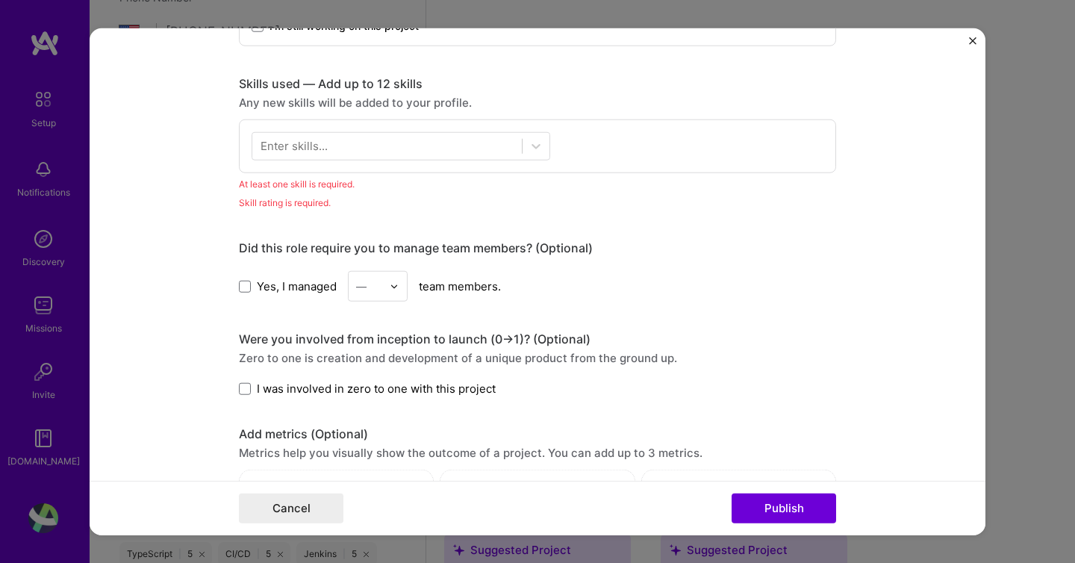
scroll to position [695, 0]
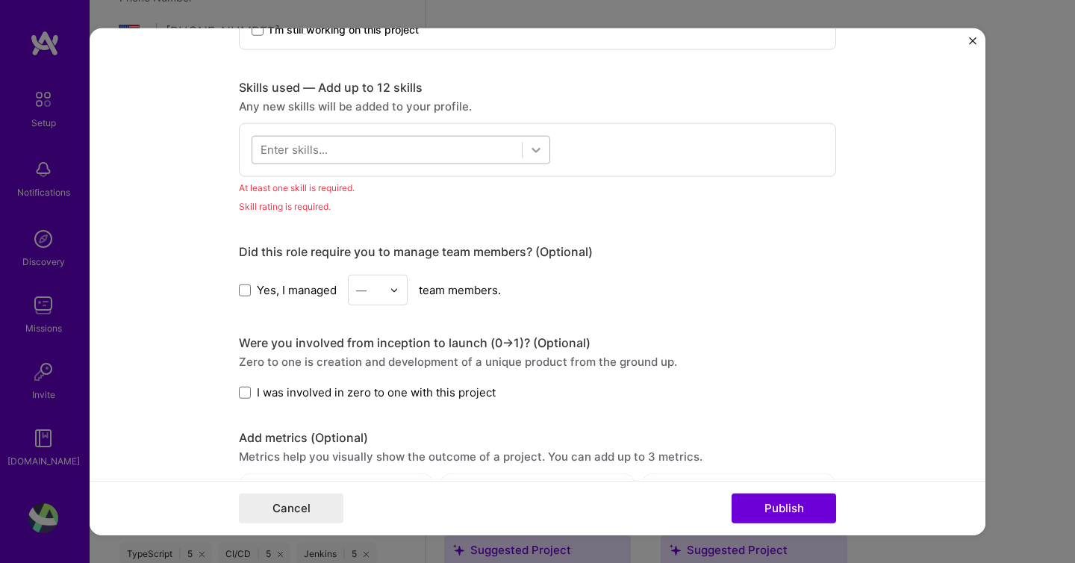
click at [542, 149] on icon at bounding box center [536, 150] width 15 height 15
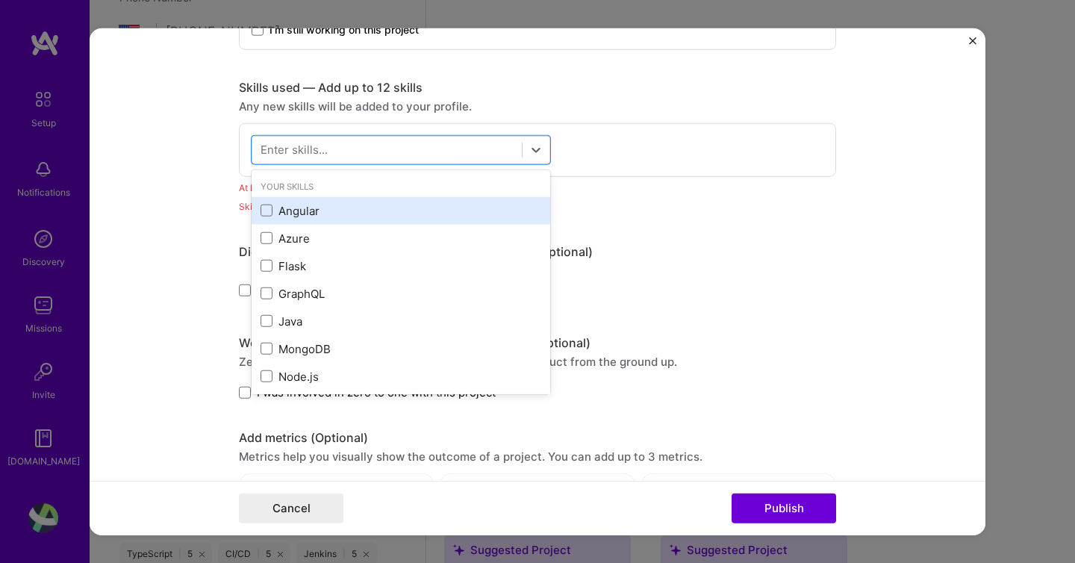
click at [487, 207] on div "Angular" at bounding box center [401, 211] width 281 height 16
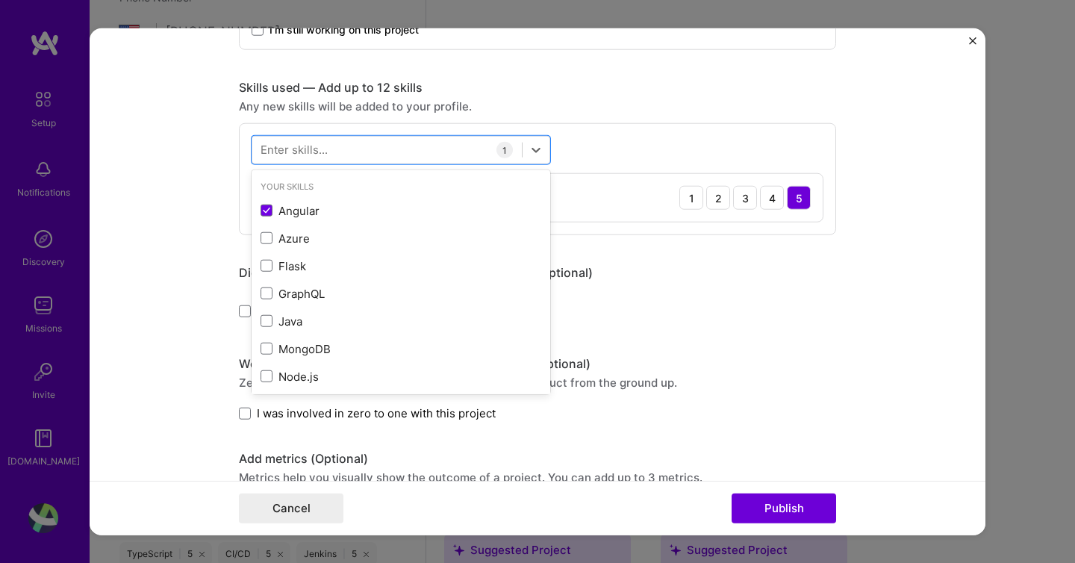
click at [973, 41] on img "Close" at bounding box center [972, 40] width 7 height 7
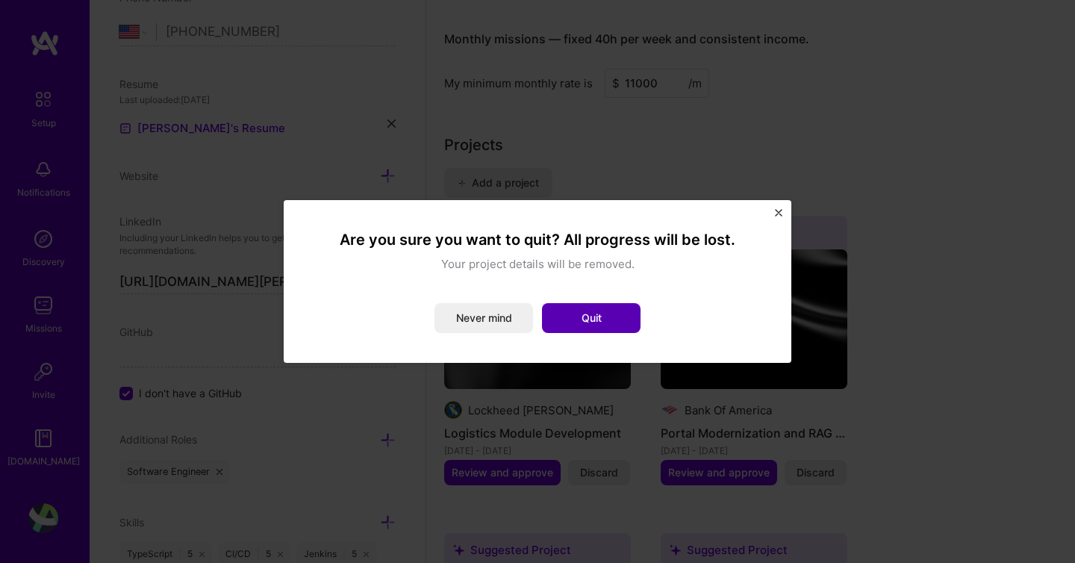
click at [621, 323] on button "Quit" at bounding box center [591, 318] width 99 height 30
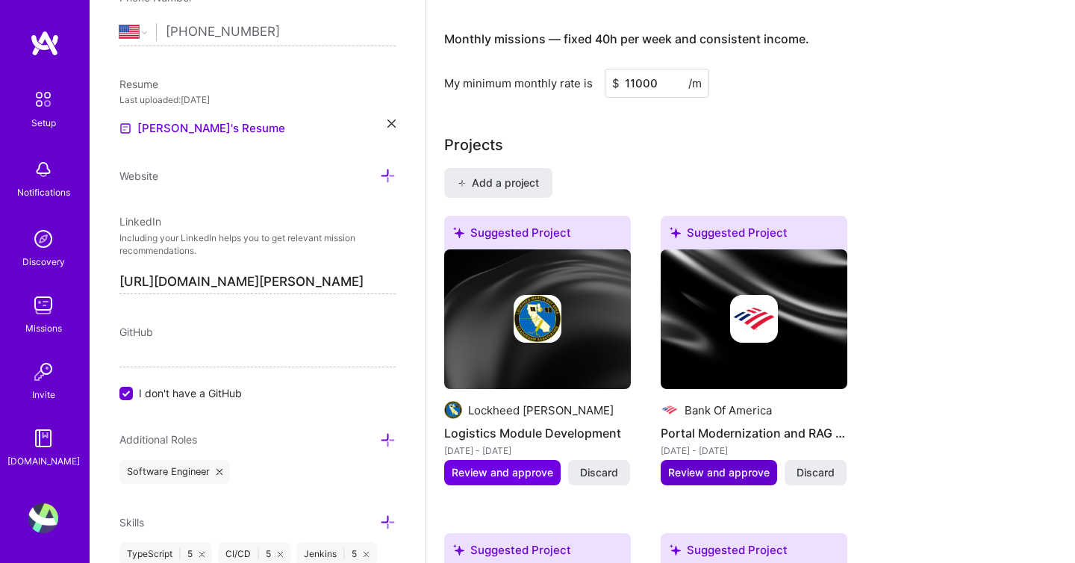
click at [728, 465] on span "Review and approve" at bounding box center [719, 472] width 102 height 15
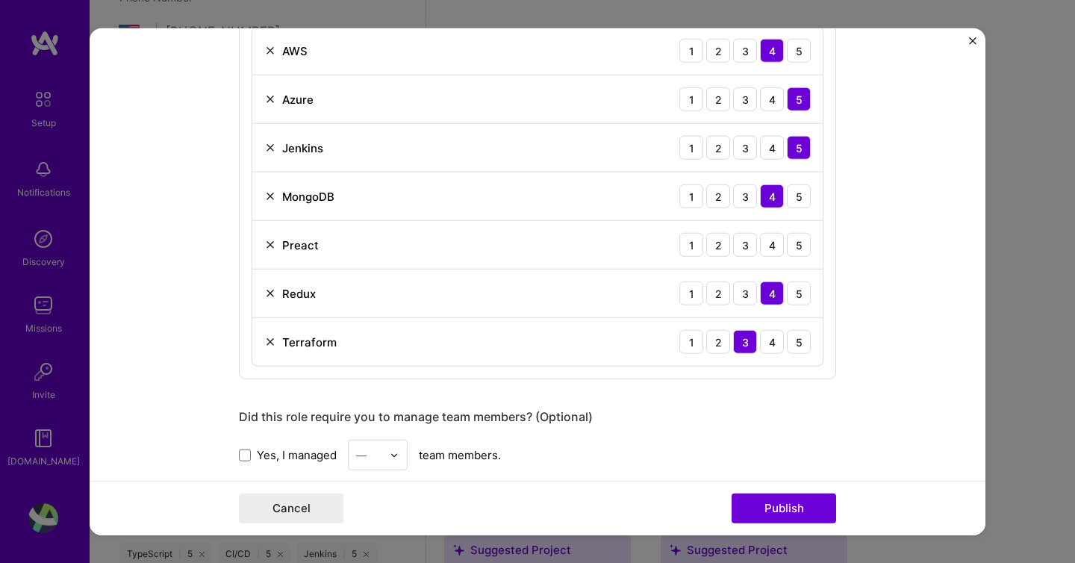
scroll to position [851, 0]
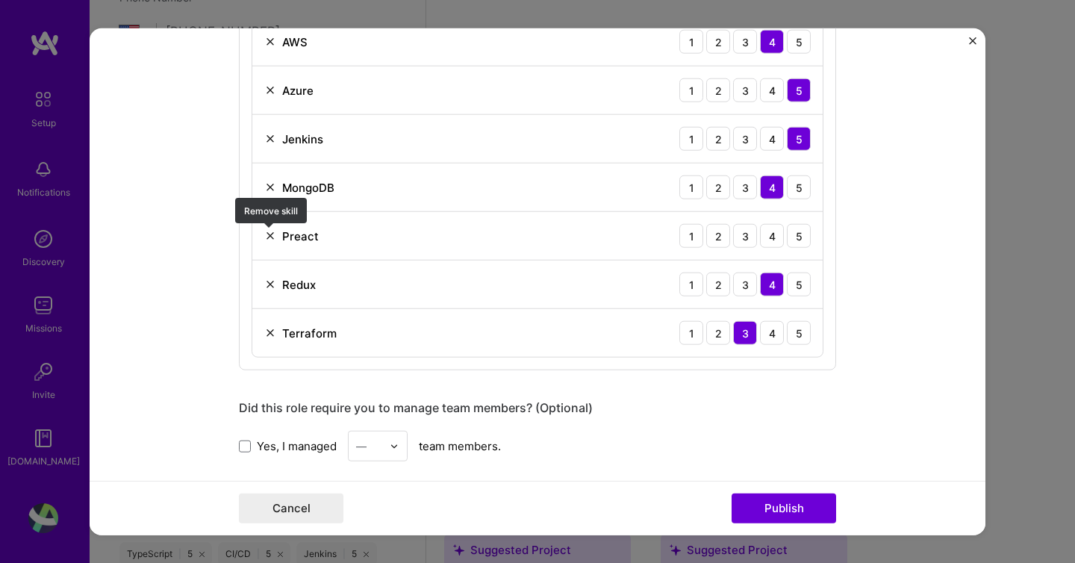
click at [266, 240] on img at bounding box center [270, 236] width 12 height 12
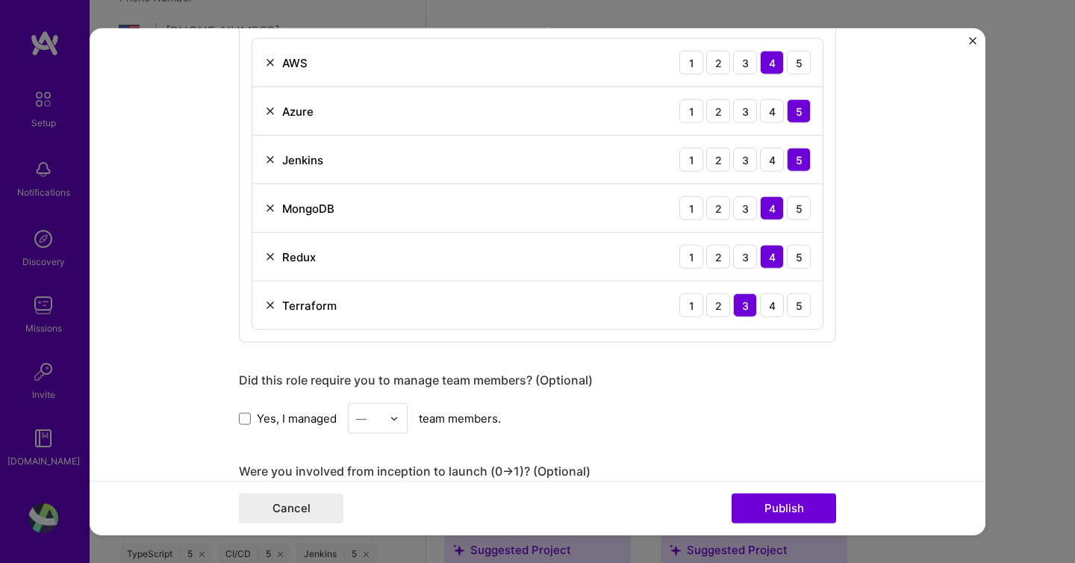
scroll to position [842, 0]
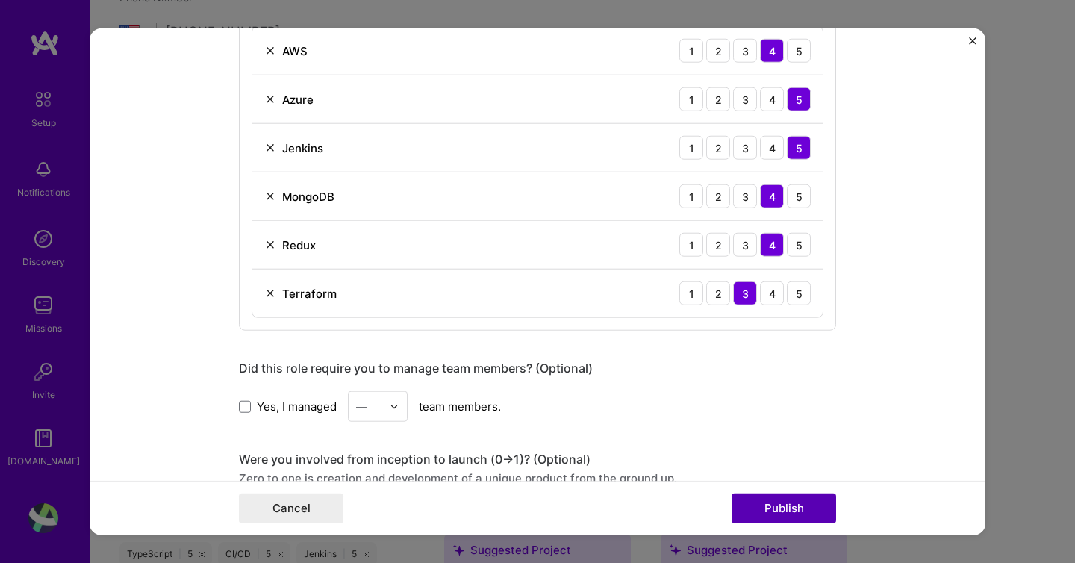
click at [788, 505] on button "Publish" at bounding box center [784, 508] width 105 height 30
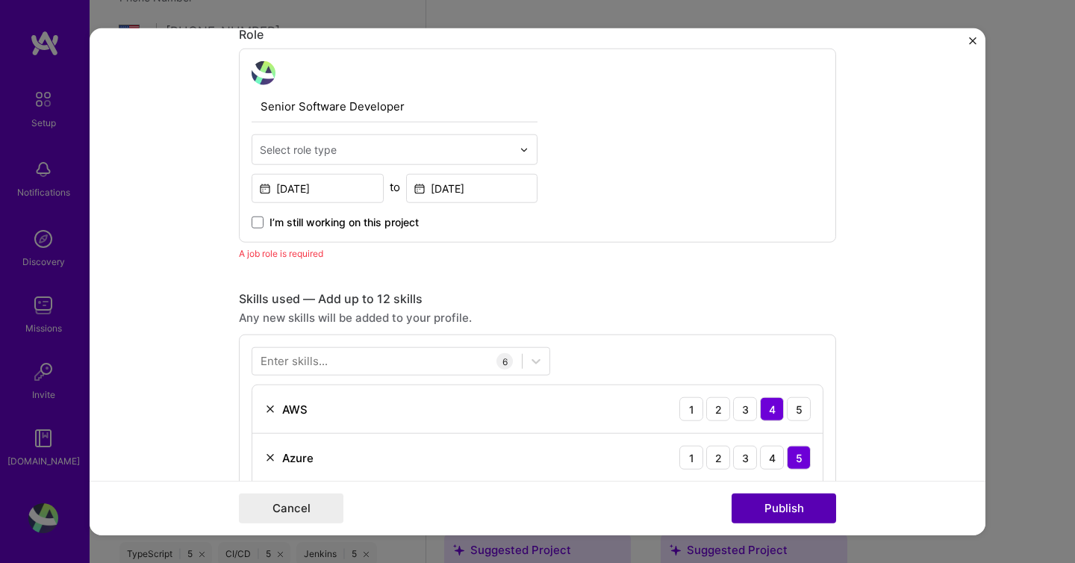
scroll to position [502, 0]
click at [384, 155] on input "text" at bounding box center [386, 151] width 252 height 16
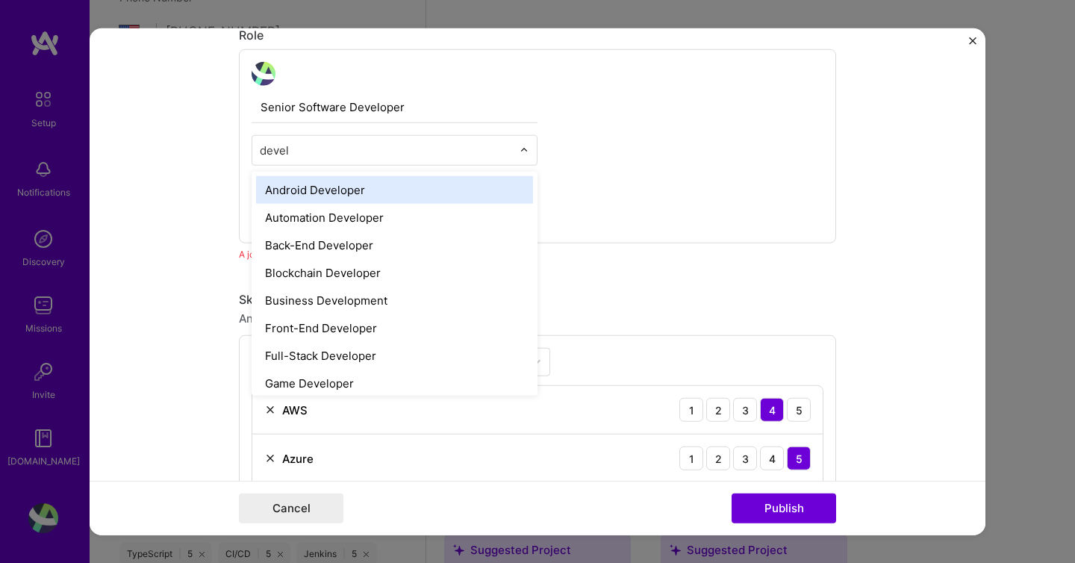
type input "develo"
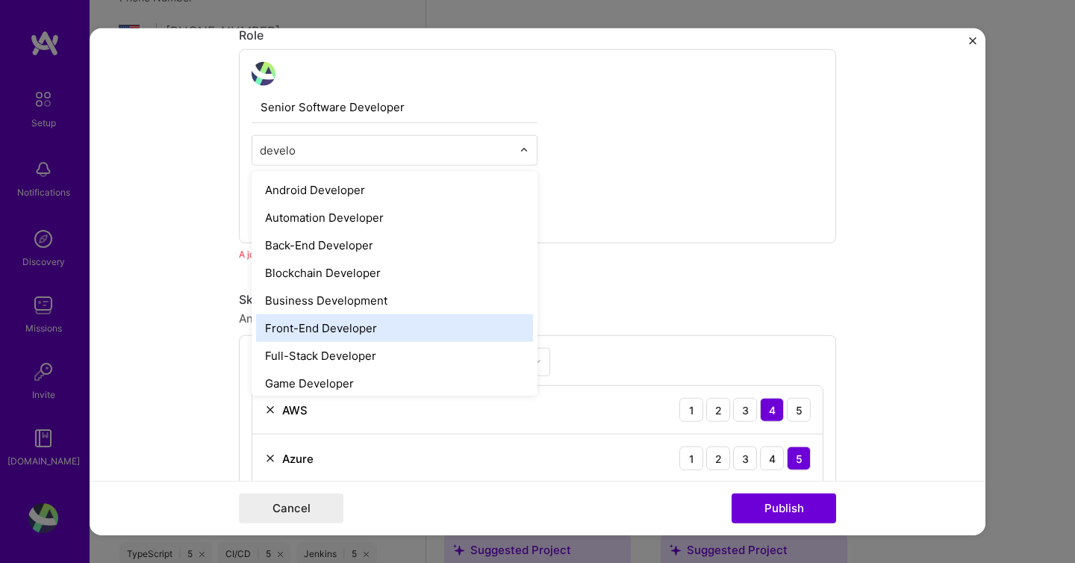
click at [364, 338] on div "Front-End Developer" at bounding box center [394, 328] width 277 height 28
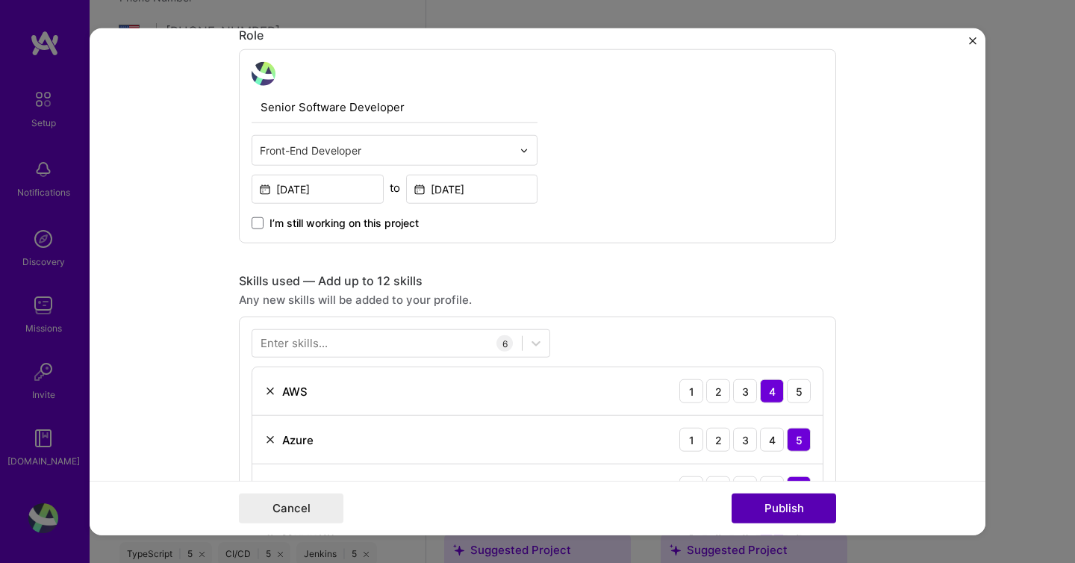
click at [795, 522] on button "Publish" at bounding box center [784, 508] width 105 height 30
